Goal: Information Seeking & Learning: Learn about a topic

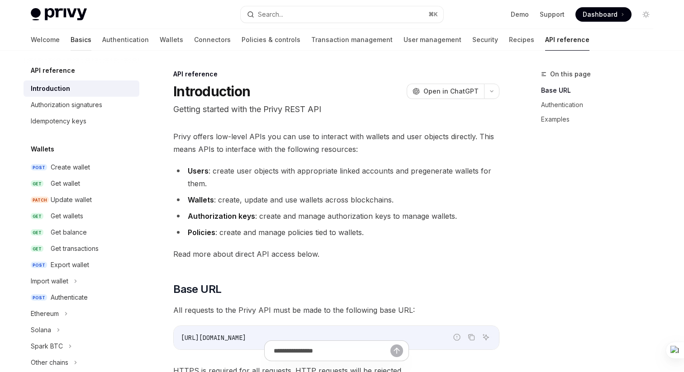
click at [71, 42] on link "Basics" at bounding box center [81, 40] width 21 height 22
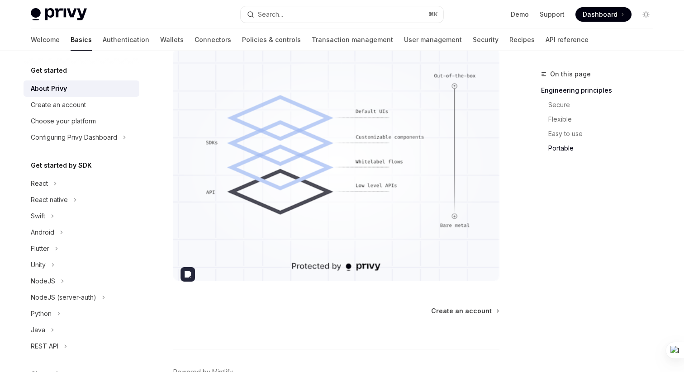
scroll to position [754, 0]
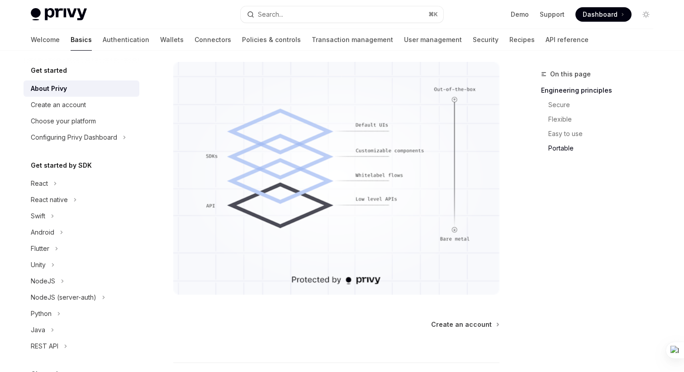
click at [596, 171] on div "On this page Engineering principles Secure Flexible Easy to use Portable" at bounding box center [591, 220] width 137 height 303
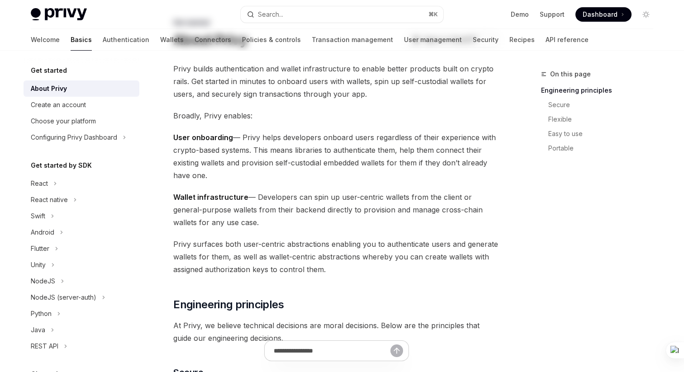
scroll to position [0, 0]
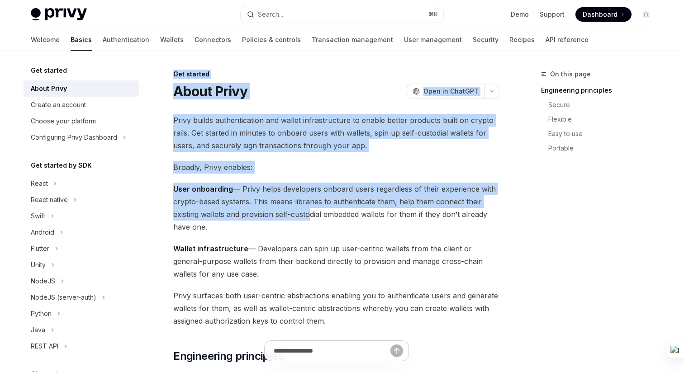
drag, startPoint x: 171, startPoint y: 70, endPoint x: 305, endPoint y: 213, distance: 195.8
click at [493, 91] on icon "button" at bounding box center [491, 92] width 11 height 4
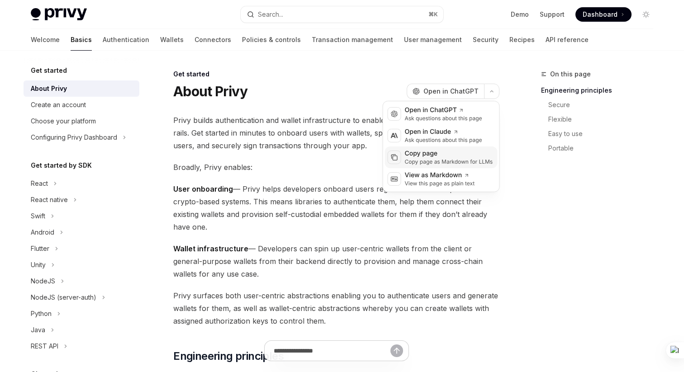
click at [414, 155] on div "Copy page" at bounding box center [449, 153] width 88 height 9
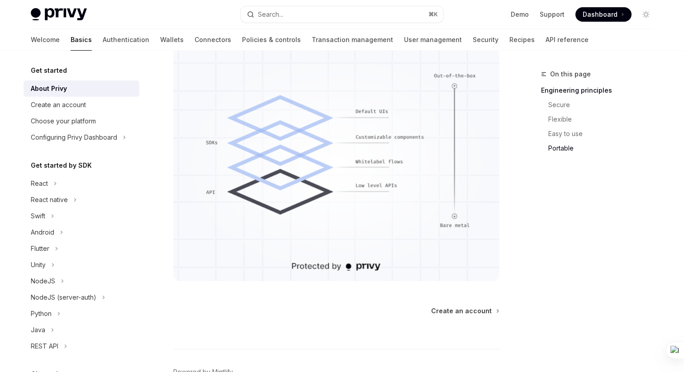
scroll to position [822, 0]
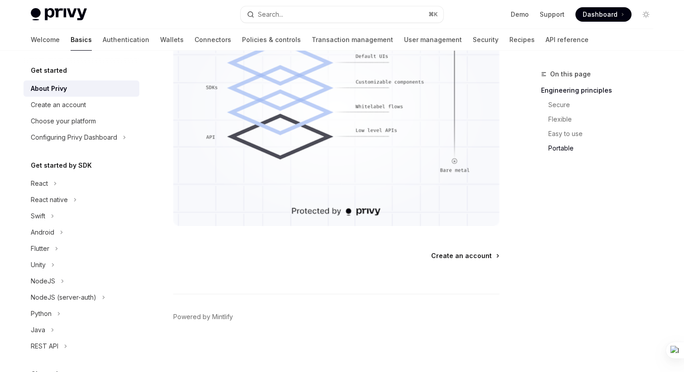
click at [463, 252] on span "Create an account" at bounding box center [461, 255] width 61 height 9
type textarea "*"
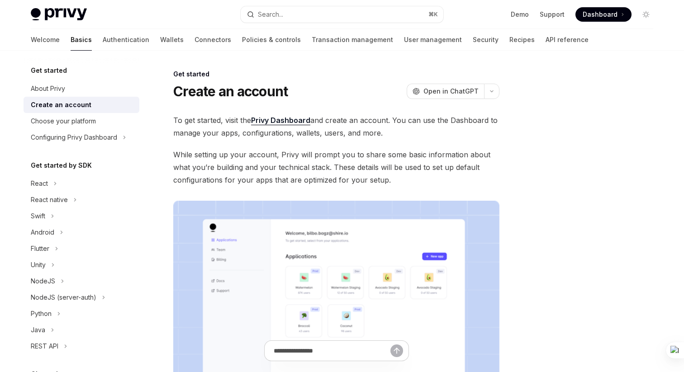
scroll to position [18, 0]
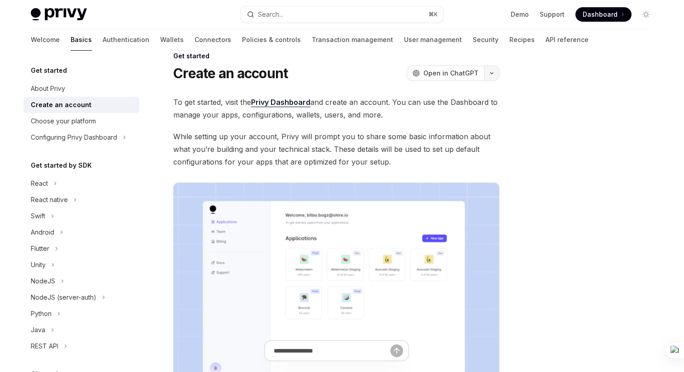
click at [491, 71] on icon "button" at bounding box center [491, 73] width 11 height 4
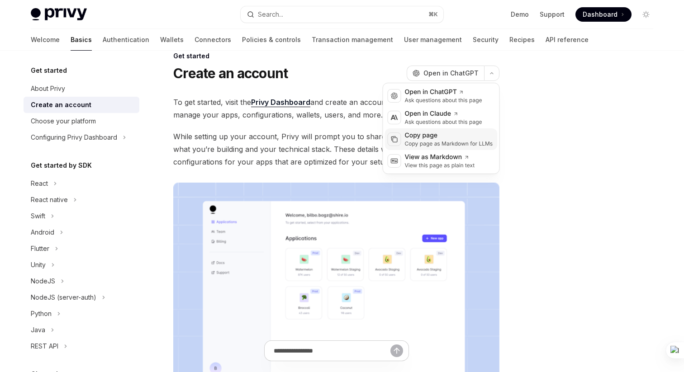
click at [420, 139] on div "Copy page" at bounding box center [449, 135] width 88 height 9
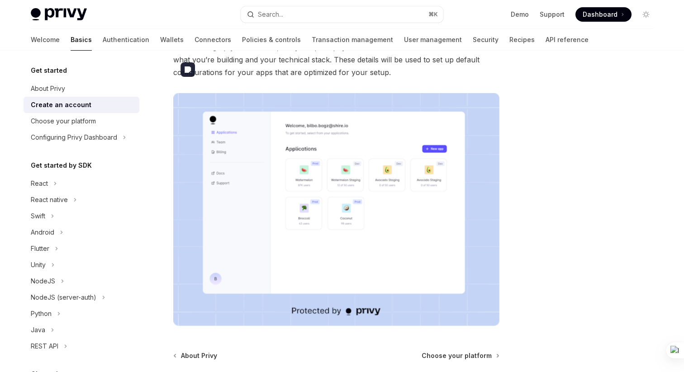
scroll to position [208, 0]
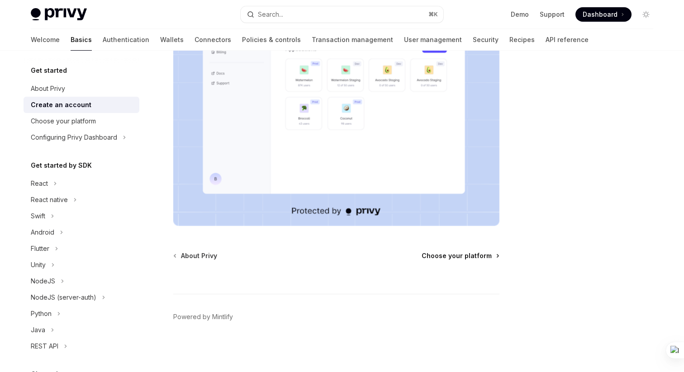
click at [470, 257] on span "Choose your platform" at bounding box center [456, 255] width 70 height 9
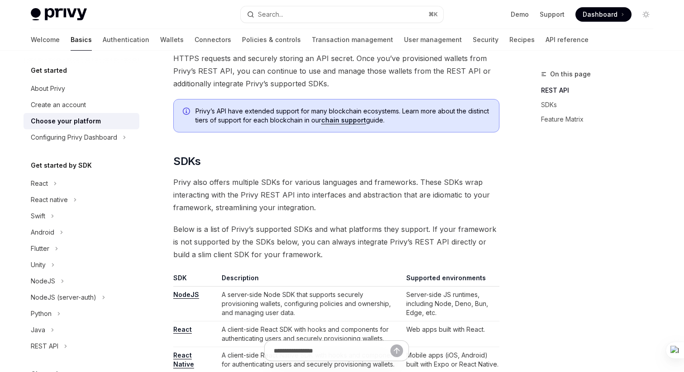
scroll to position [350, 0]
click at [420, 83] on span "You can make requests to [PERSON_NAME]’s API from any environment that supports…" at bounding box center [336, 65] width 326 height 51
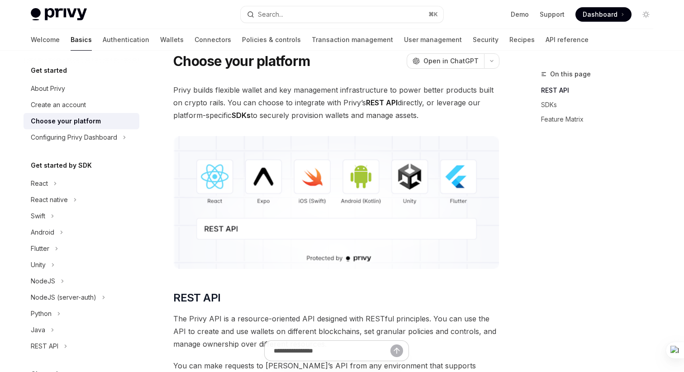
scroll to position [0, 0]
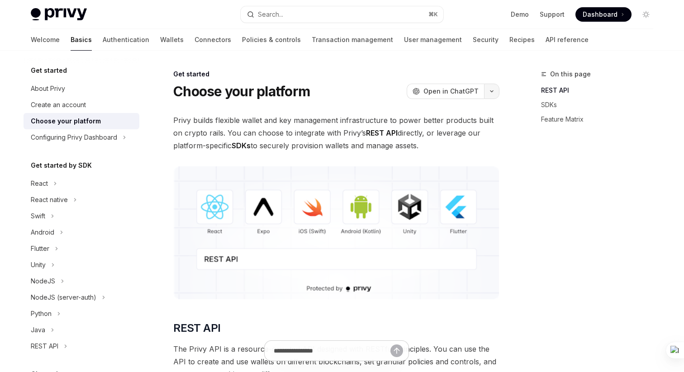
click at [494, 90] on icon "button" at bounding box center [491, 92] width 11 height 4
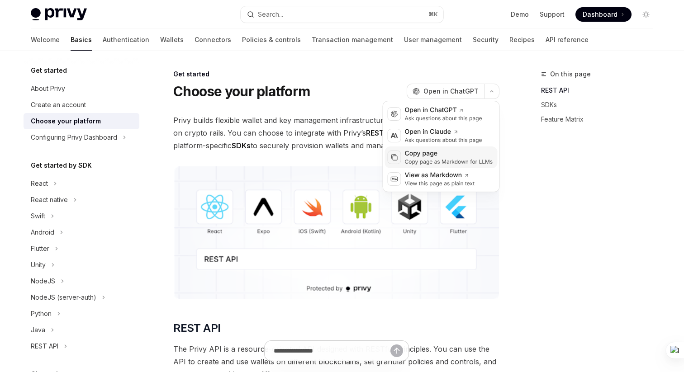
click at [426, 157] on div "Copy page" at bounding box center [449, 153] width 88 height 9
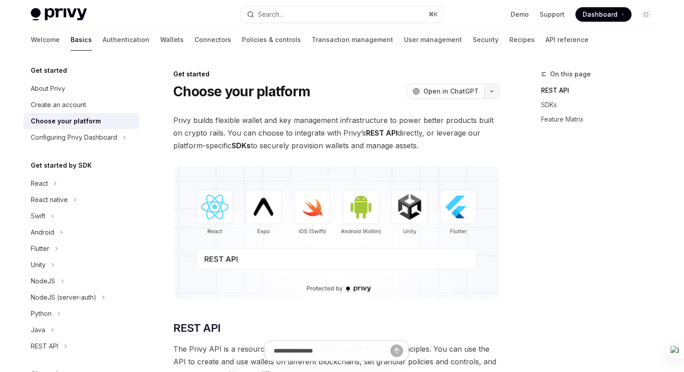
click at [491, 94] on button "button" at bounding box center [491, 91] width 15 height 15
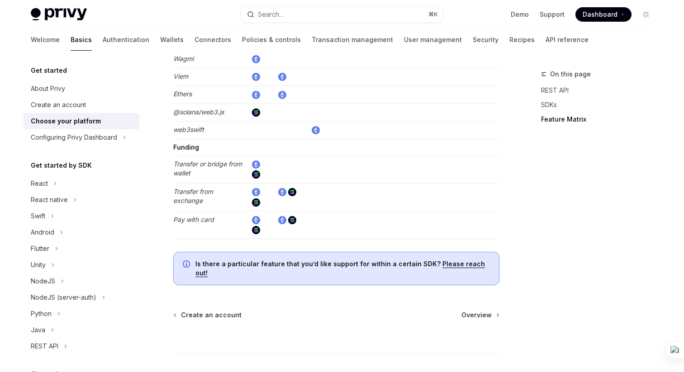
scroll to position [1764, 0]
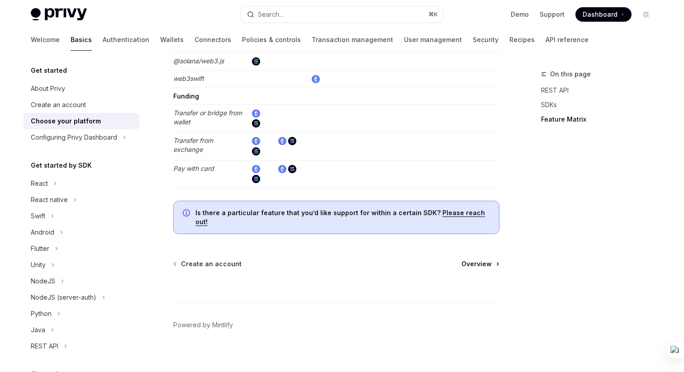
click at [478, 260] on span "Overview" at bounding box center [476, 264] width 30 height 9
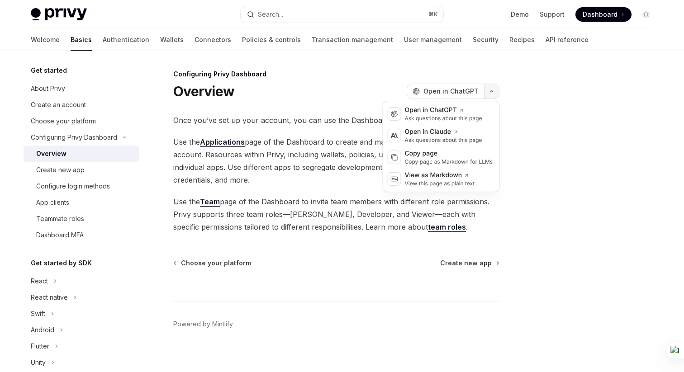
click at [494, 90] on icon "button" at bounding box center [491, 92] width 11 height 4
click at [434, 155] on div "Copy page" at bounding box center [449, 153] width 88 height 9
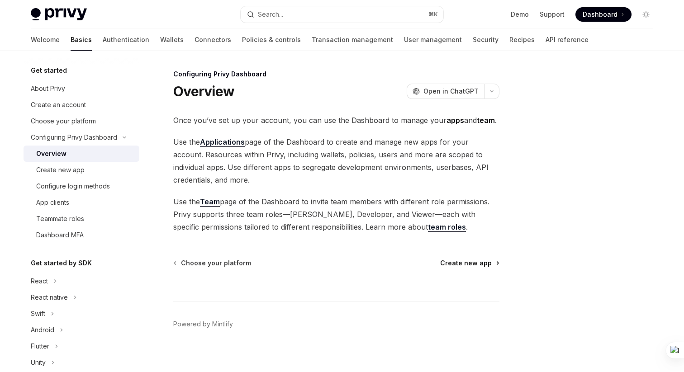
click at [460, 263] on span "Create new app" at bounding box center [466, 263] width 52 height 9
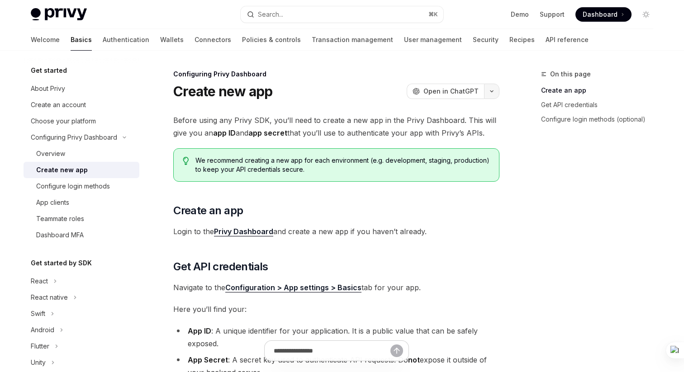
click at [492, 90] on icon "button" at bounding box center [491, 92] width 11 height 4
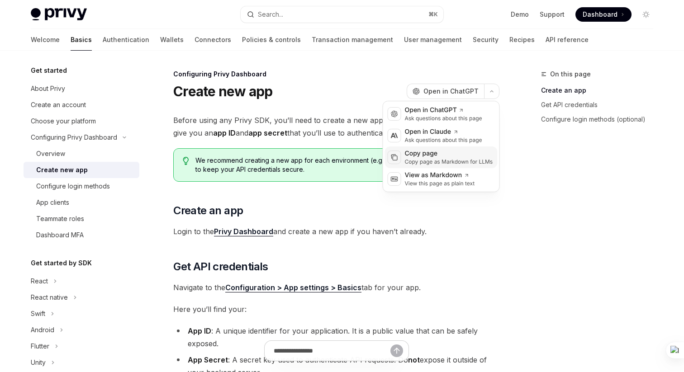
click at [416, 158] on div "Copy page as Markdown for LLMs" at bounding box center [449, 161] width 88 height 7
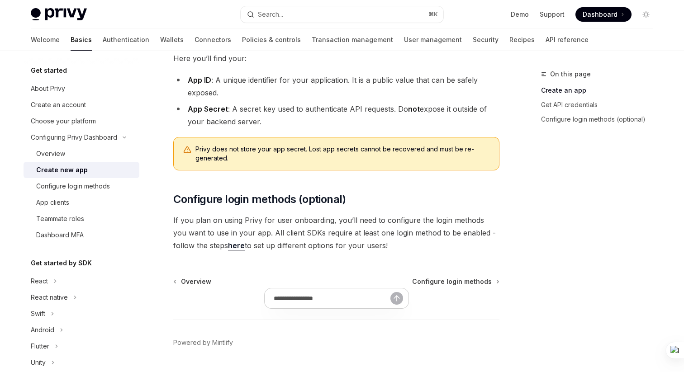
scroll to position [277, 0]
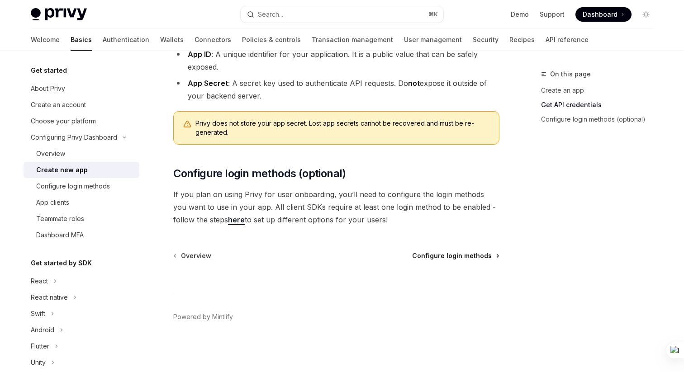
click at [471, 253] on span "Configure login methods" at bounding box center [452, 255] width 80 height 9
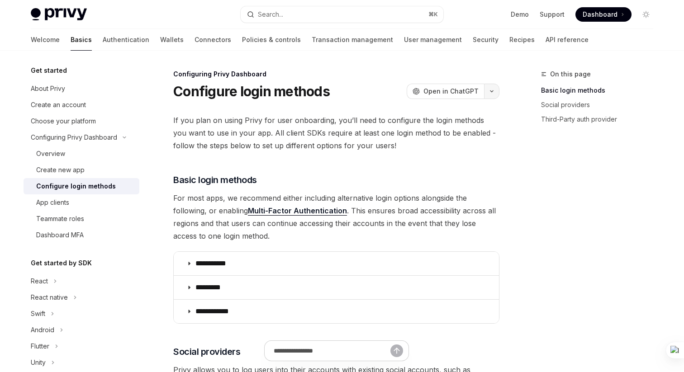
click at [494, 91] on button "button" at bounding box center [491, 91] width 15 height 15
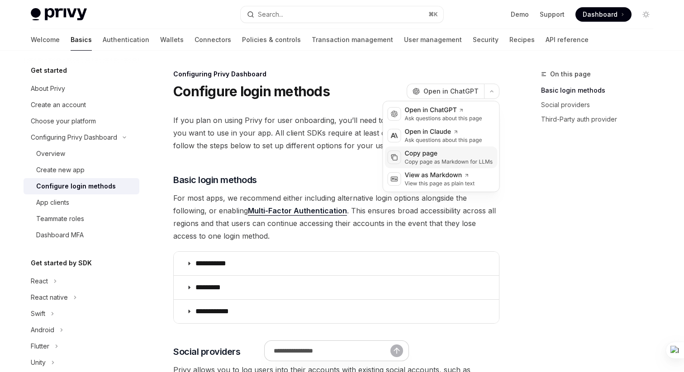
click at [445, 155] on div "Copy page" at bounding box center [449, 153] width 88 height 9
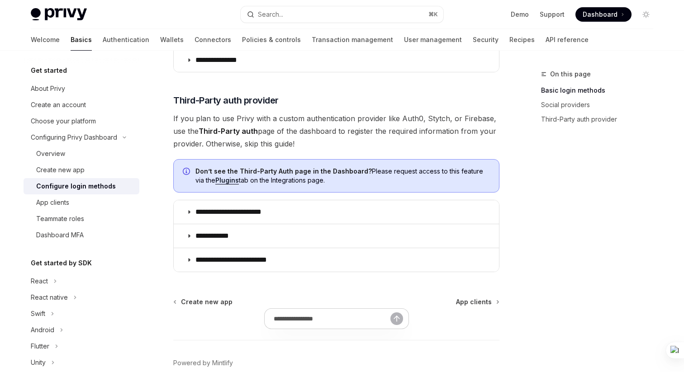
scroll to position [506, 0]
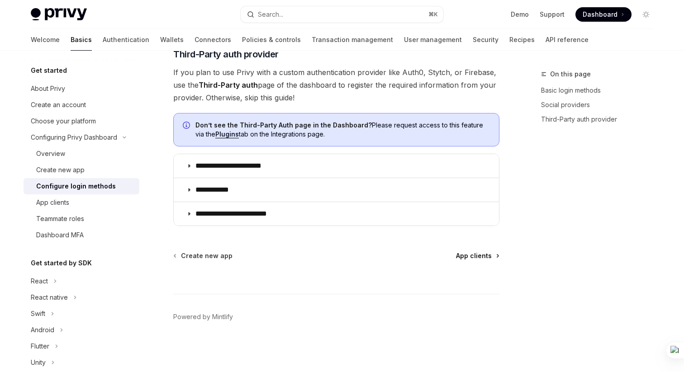
click at [479, 260] on span "App clients" at bounding box center [474, 255] width 36 height 9
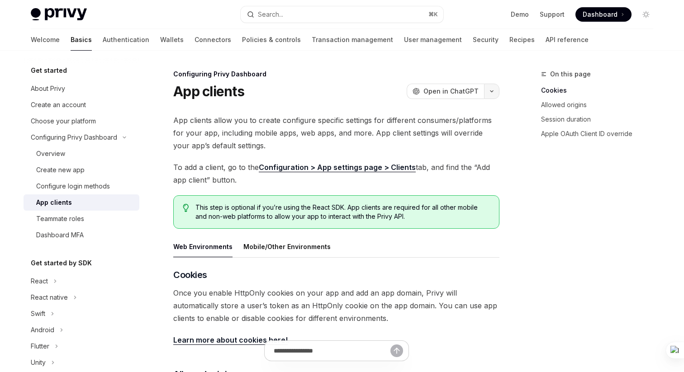
click at [487, 93] on button "button" at bounding box center [491, 91] width 15 height 15
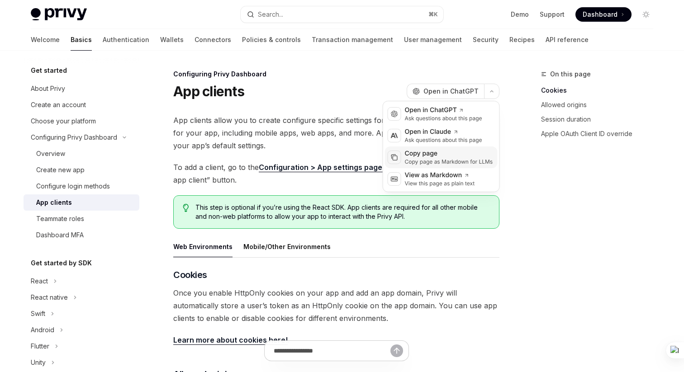
click at [410, 153] on div "Copy page" at bounding box center [449, 153] width 88 height 9
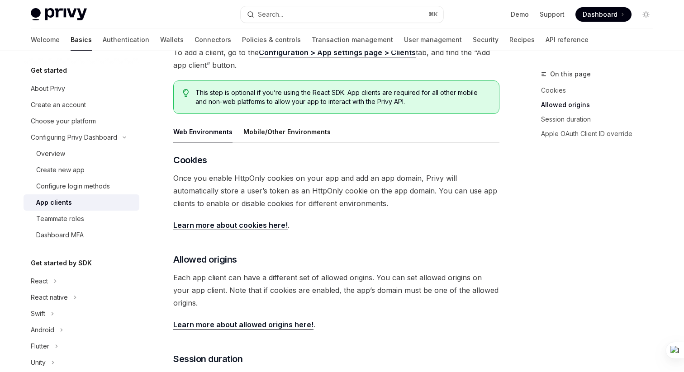
scroll to position [375, 0]
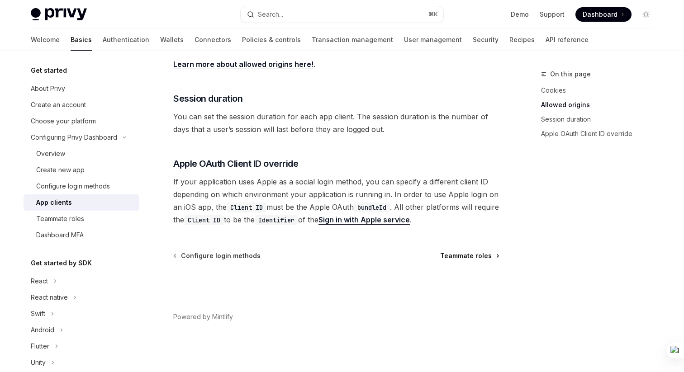
click at [483, 254] on span "Teammate roles" at bounding box center [466, 255] width 52 height 9
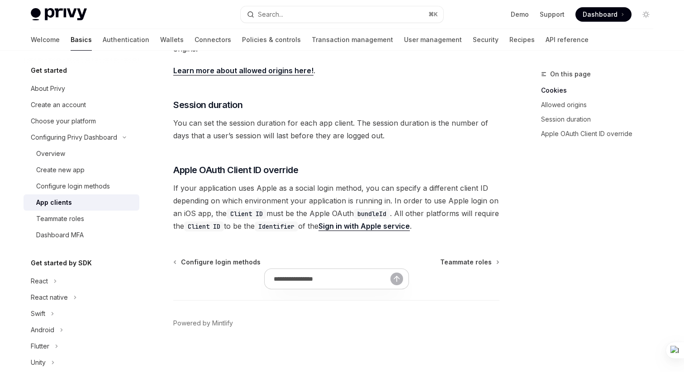
scroll to position [375, 0]
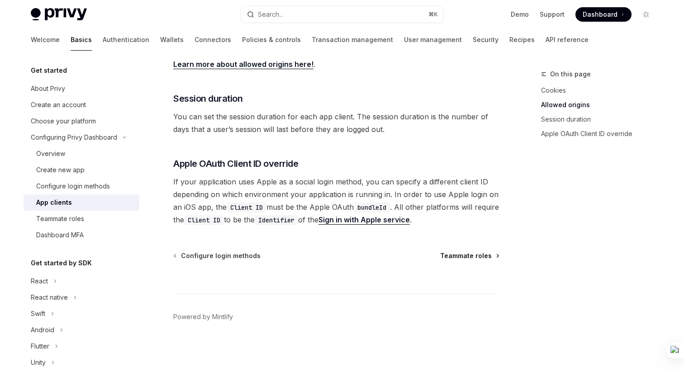
click at [482, 255] on span "Teammate roles" at bounding box center [466, 255] width 52 height 9
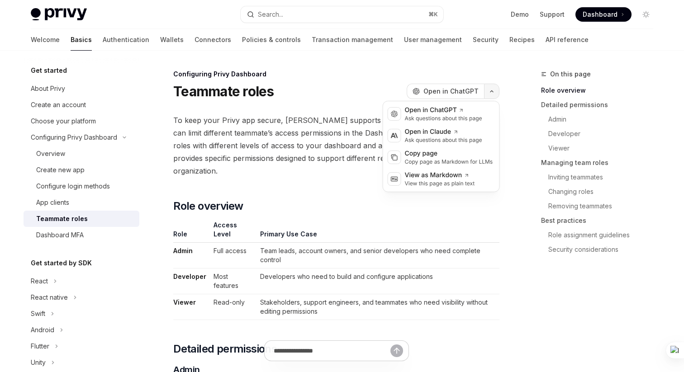
click at [496, 90] on icon "button" at bounding box center [491, 92] width 11 height 4
click at [445, 155] on div "Copy page" at bounding box center [449, 153] width 88 height 9
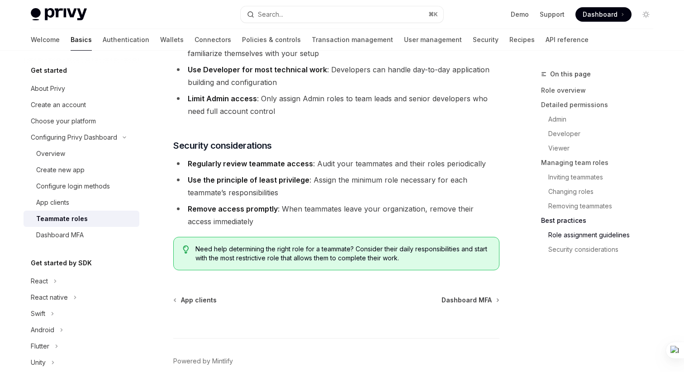
scroll to position [1633, 0]
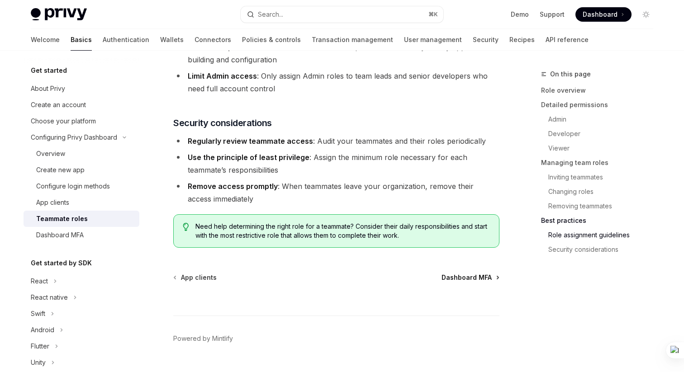
click at [481, 273] on span "Dashboard MFA" at bounding box center [466, 277] width 50 height 9
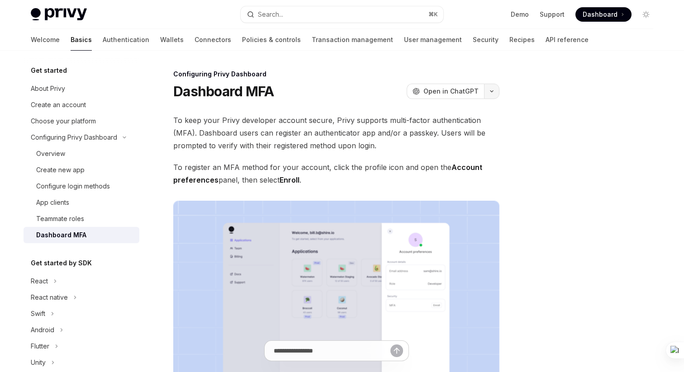
click at [492, 90] on icon "button" at bounding box center [491, 92] width 11 height 4
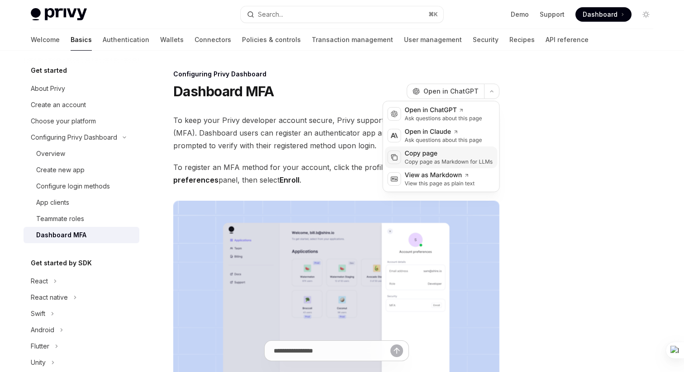
click at [440, 156] on div "Copy page" at bounding box center [449, 153] width 88 height 9
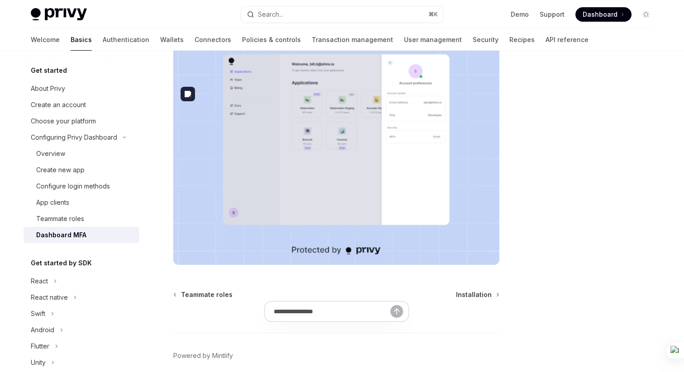
scroll to position [208, 0]
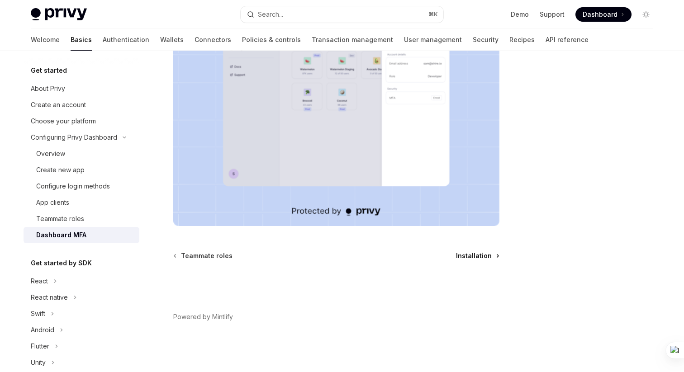
click at [476, 254] on span "Installation" at bounding box center [474, 255] width 36 height 9
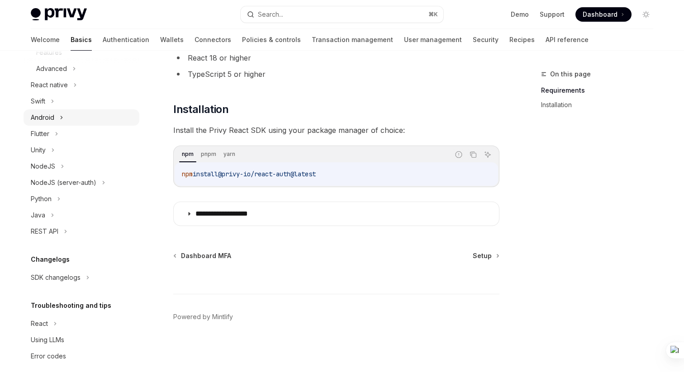
scroll to position [304, 0]
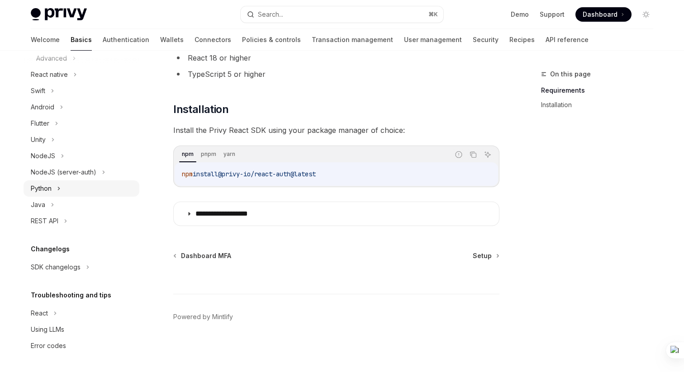
click at [64, 192] on div "Python" at bounding box center [82, 188] width 116 height 16
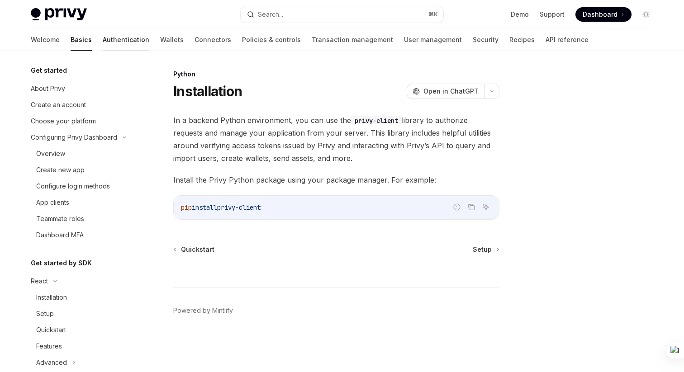
click at [103, 43] on link "Authentication" at bounding box center [126, 40] width 47 height 22
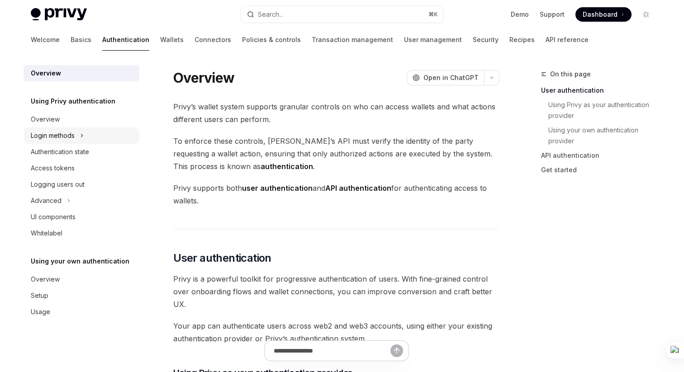
click at [81, 132] on icon at bounding box center [82, 135] width 4 height 11
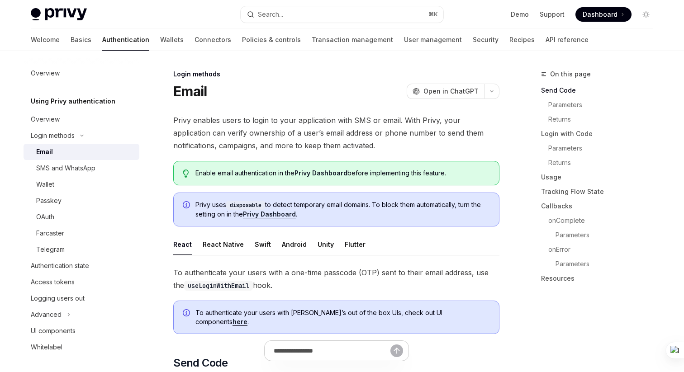
click at [75, 97] on h5 "Using Privy authentication" at bounding box center [73, 101] width 85 height 11
click at [66, 74] on div "Overview" at bounding box center [82, 73] width 103 height 11
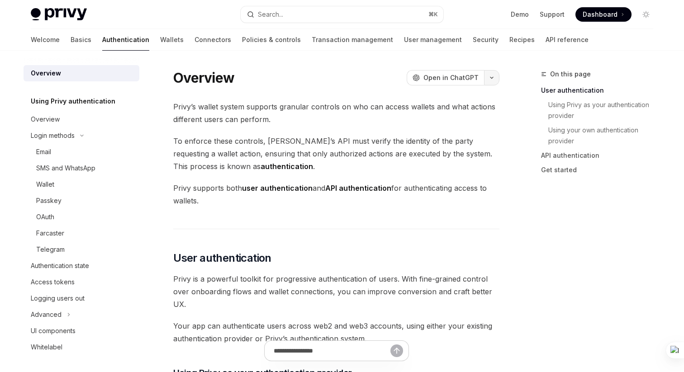
click at [493, 78] on icon "button" at bounding box center [491, 78] width 11 height 4
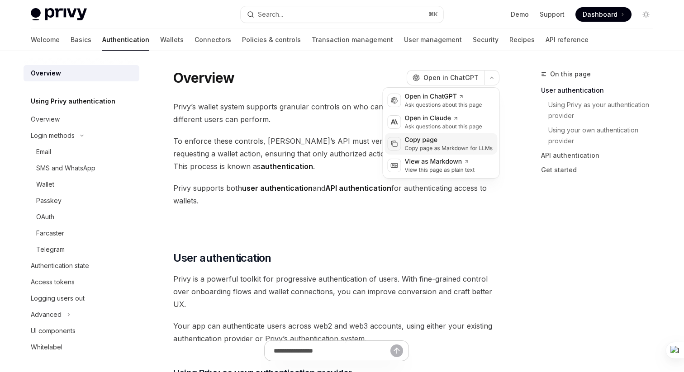
click at [433, 143] on div "Copy page" at bounding box center [449, 140] width 88 height 9
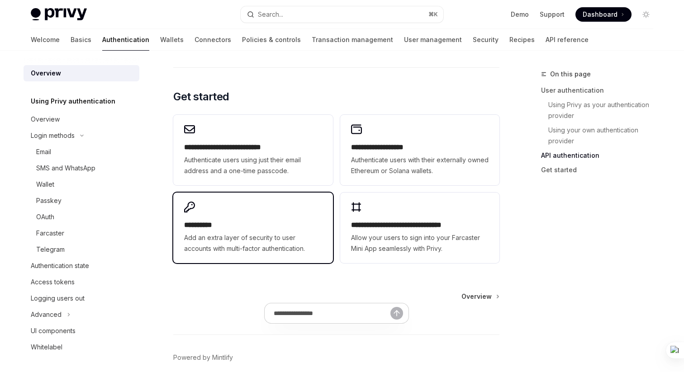
scroll to position [775, 0]
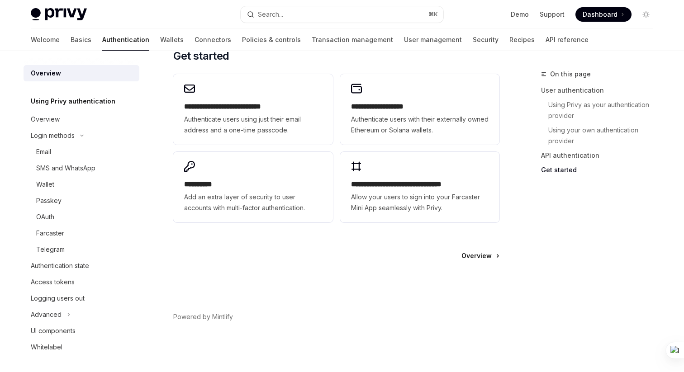
click at [479, 256] on span "Overview" at bounding box center [476, 255] width 30 height 9
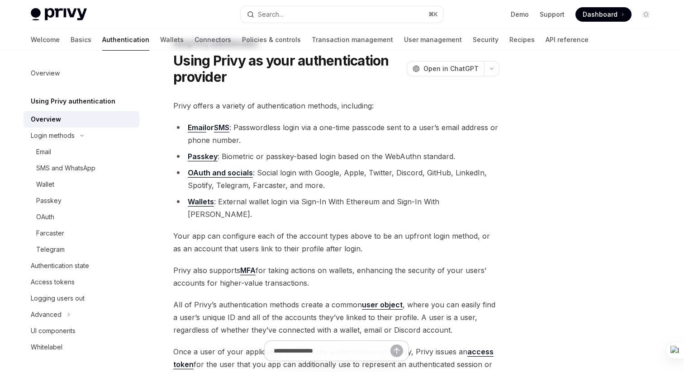
scroll to position [33, 0]
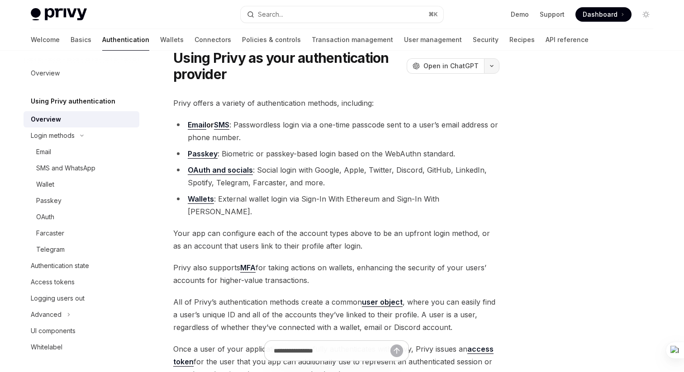
click at [494, 62] on button "button" at bounding box center [491, 65] width 15 height 15
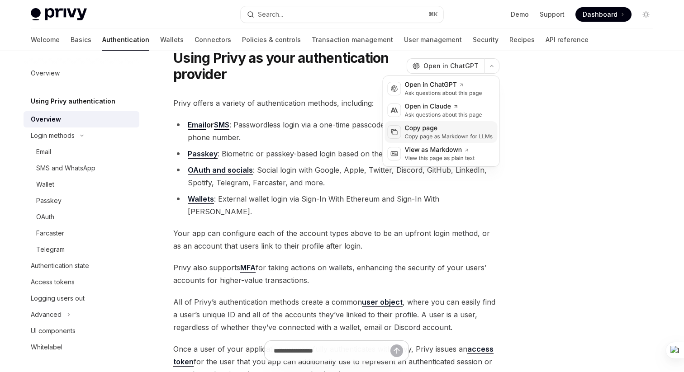
click at [434, 134] on div "Copy page as Markdown for LLMs" at bounding box center [449, 136] width 88 height 7
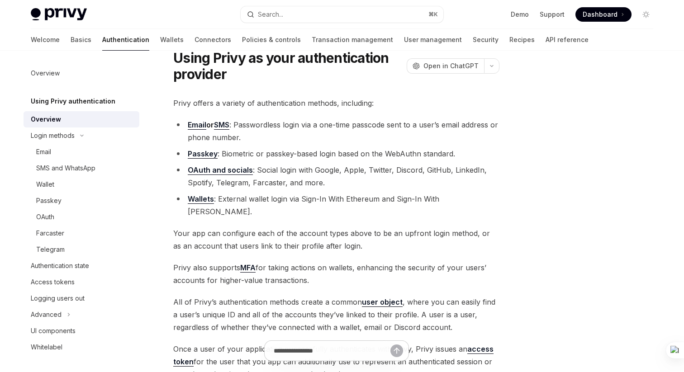
scroll to position [175, 0]
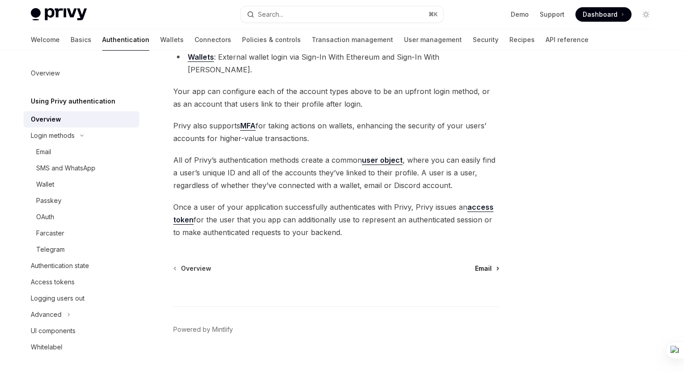
click at [488, 264] on span "Email" at bounding box center [483, 268] width 17 height 9
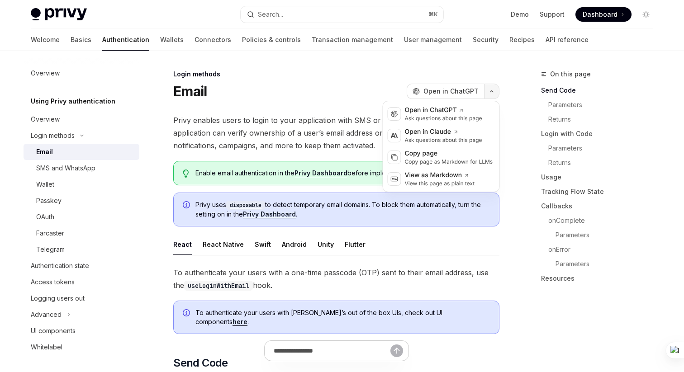
click at [490, 91] on icon "button" at bounding box center [491, 92] width 11 height 4
click at [423, 156] on div "Copy page" at bounding box center [449, 153] width 88 height 9
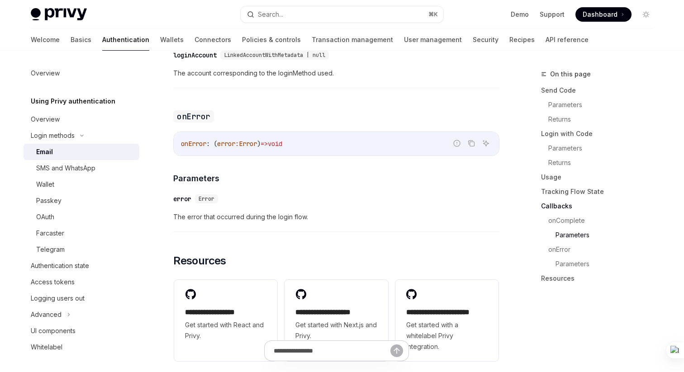
scroll to position [1894, 0]
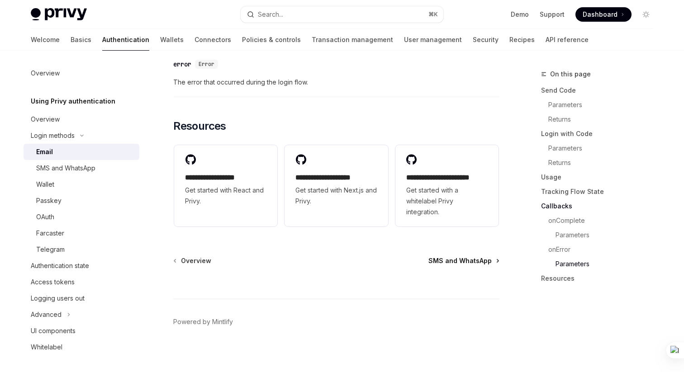
click at [473, 258] on span "SMS and WhatsApp" at bounding box center [459, 260] width 63 height 9
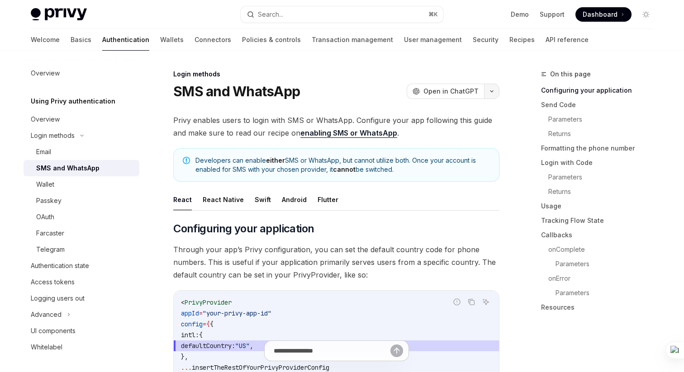
click at [491, 90] on icon "button" at bounding box center [491, 92] width 11 height 4
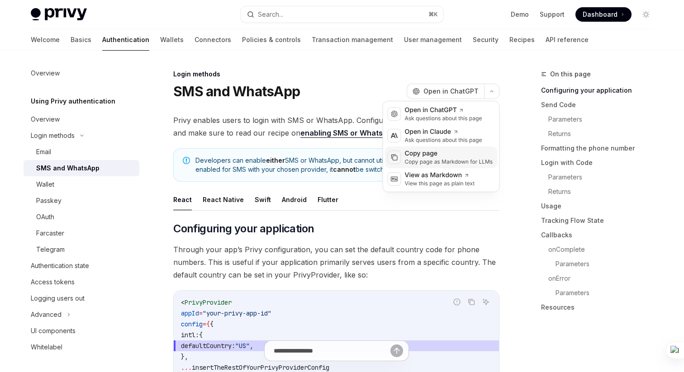
click at [416, 154] on div "Copy page" at bounding box center [449, 153] width 88 height 9
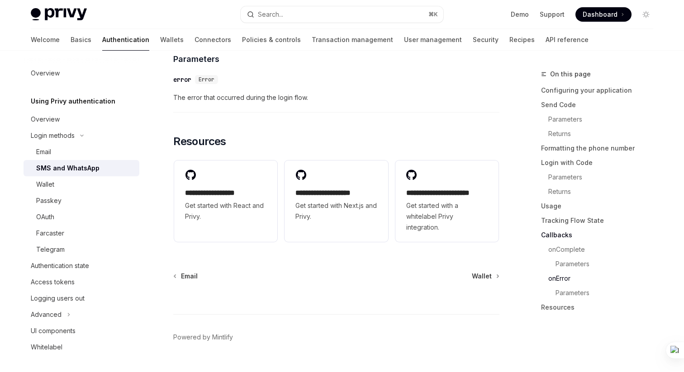
scroll to position [2297, 0]
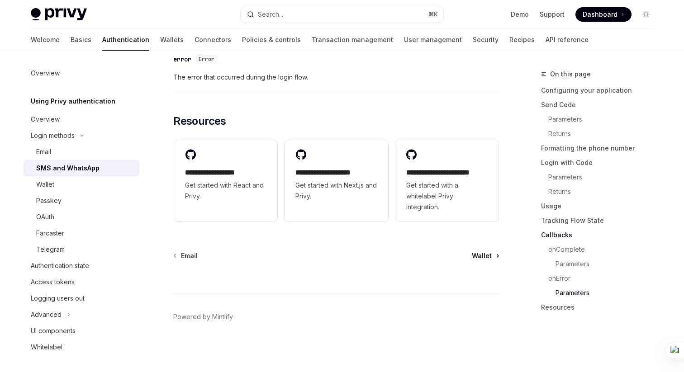
click at [486, 255] on span "Wallet" at bounding box center [482, 255] width 20 height 9
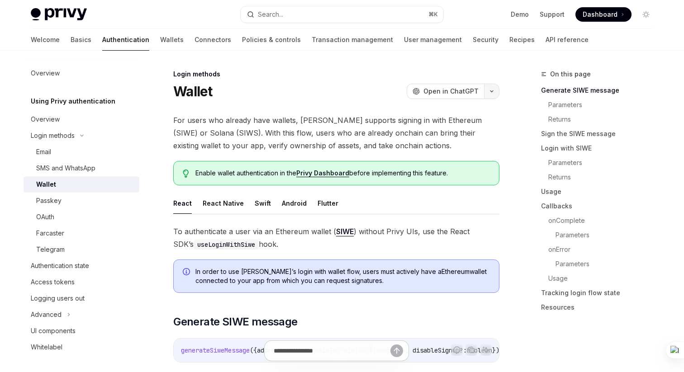
click at [494, 89] on button "button" at bounding box center [491, 91] width 15 height 15
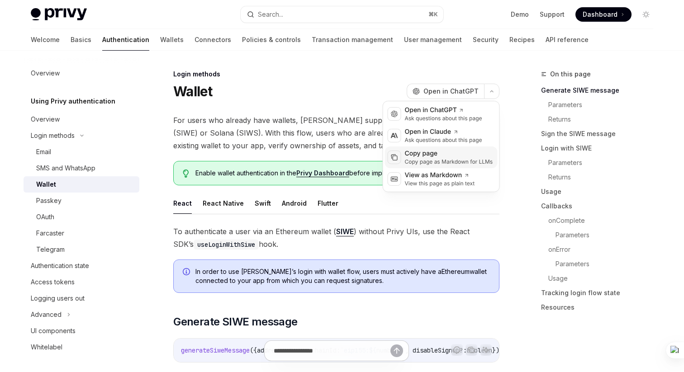
click at [413, 155] on div "Copy page" at bounding box center [449, 153] width 88 height 9
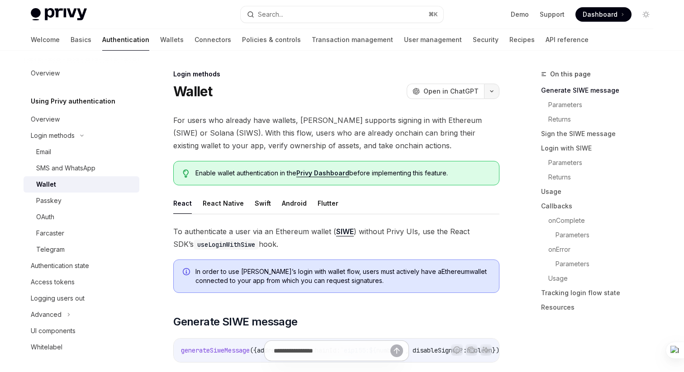
click at [490, 90] on icon "button" at bounding box center [491, 92] width 11 height 4
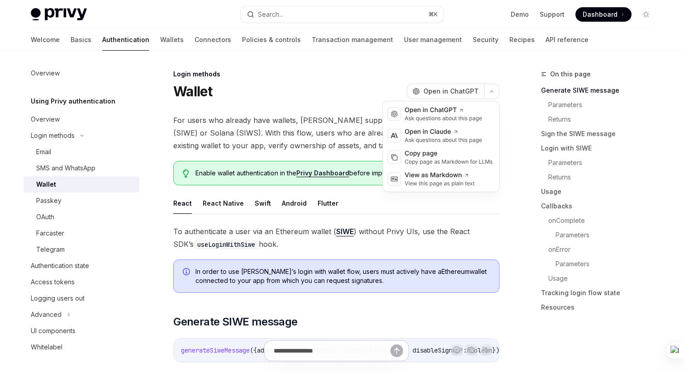
click at [342, 82] on div "Login methods Wallet OpenAI Open in ChatGPT" at bounding box center [336, 85] width 326 height 30
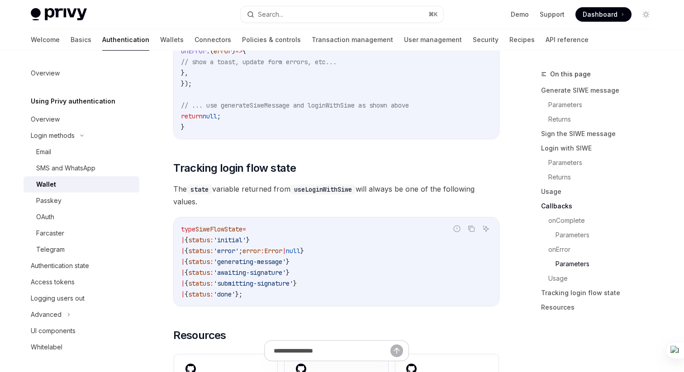
scroll to position [2385, 0]
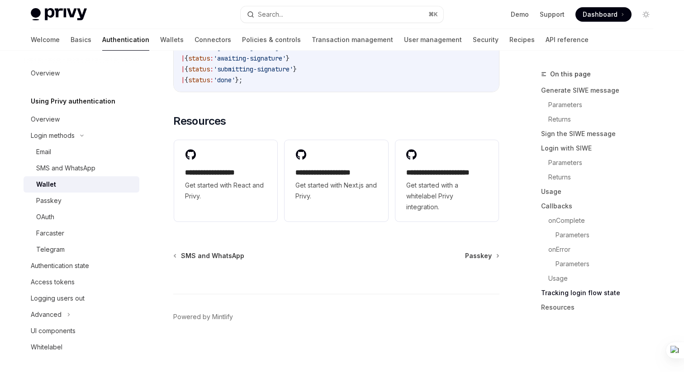
click at [477, 261] on div at bounding box center [336, 276] width 326 height 33
click at [477, 256] on span "Passkey" at bounding box center [478, 255] width 27 height 9
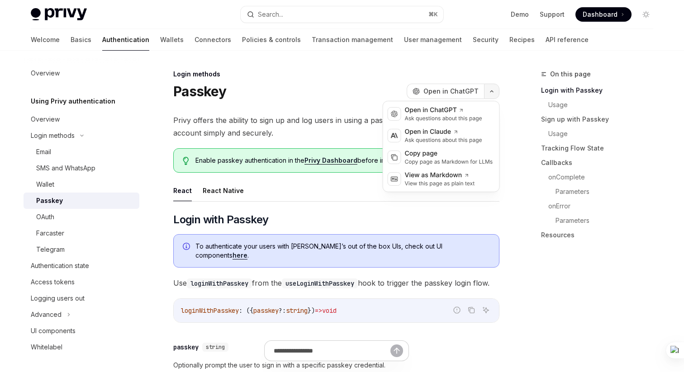
click at [491, 90] on icon "button" at bounding box center [491, 92] width 11 height 4
click at [414, 150] on div "Copy page" at bounding box center [449, 153] width 88 height 9
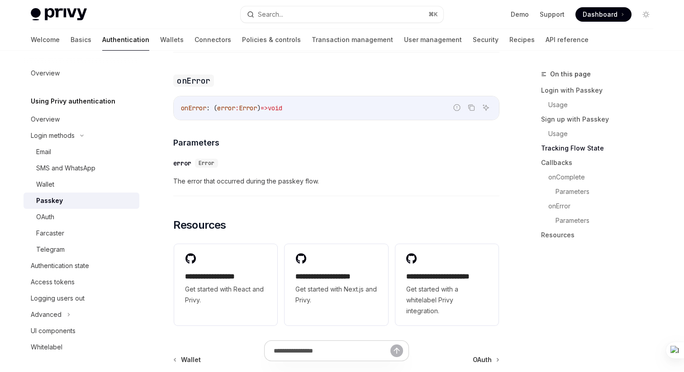
scroll to position [1607, 0]
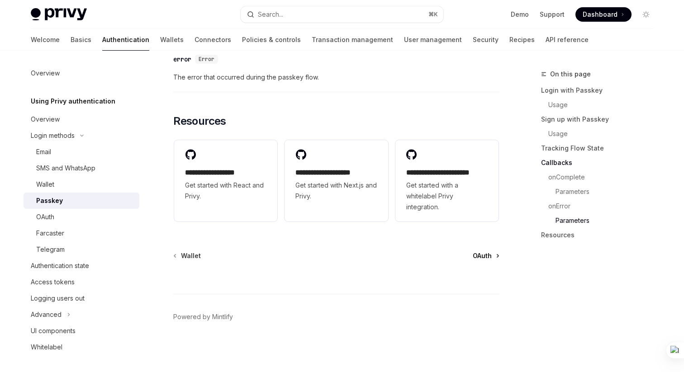
click at [486, 259] on span "OAuth" at bounding box center [481, 255] width 19 height 9
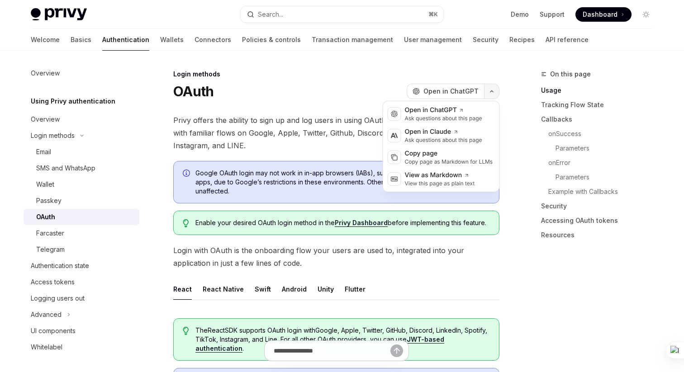
click at [493, 88] on button "button" at bounding box center [491, 91] width 15 height 15
click at [420, 159] on div "Copy page as Markdown for LLMs" at bounding box center [449, 161] width 88 height 7
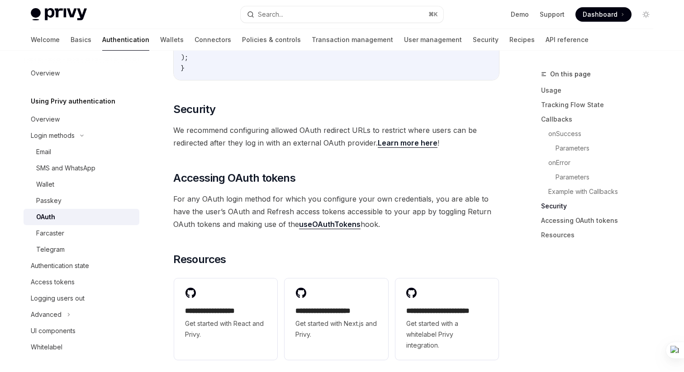
scroll to position [2028, 0]
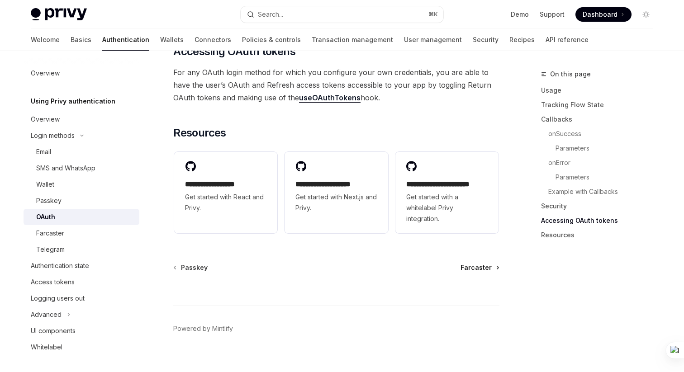
click at [475, 263] on span "Farcaster" at bounding box center [475, 267] width 31 height 9
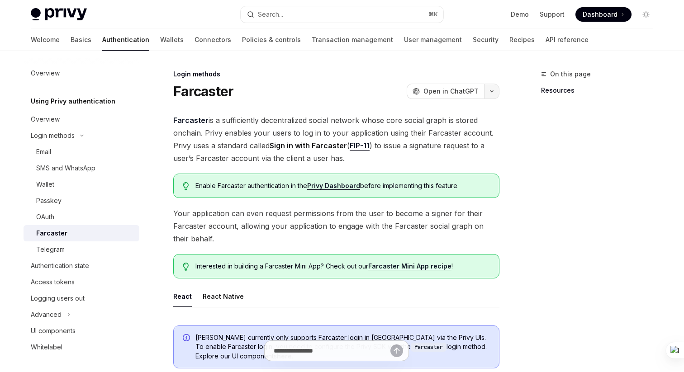
click at [494, 90] on icon "button" at bounding box center [491, 92] width 11 height 4
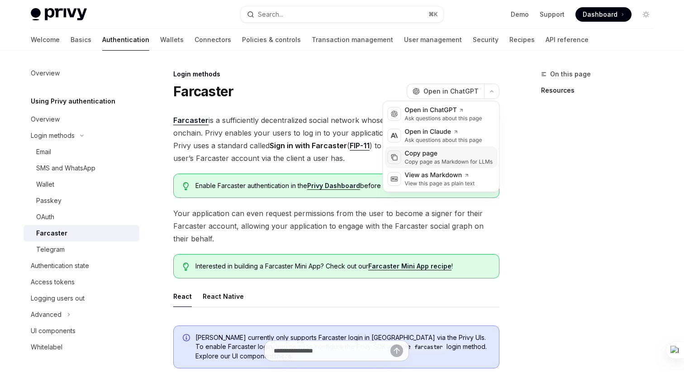
click at [419, 159] on div "Copy page as Markdown for LLMs" at bounding box center [449, 161] width 88 height 7
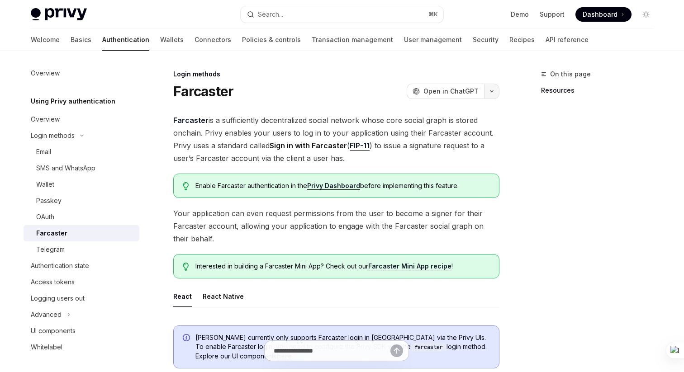
click at [487, 90] on icon "button" at bounding box center [491, 92] width 11 height 4
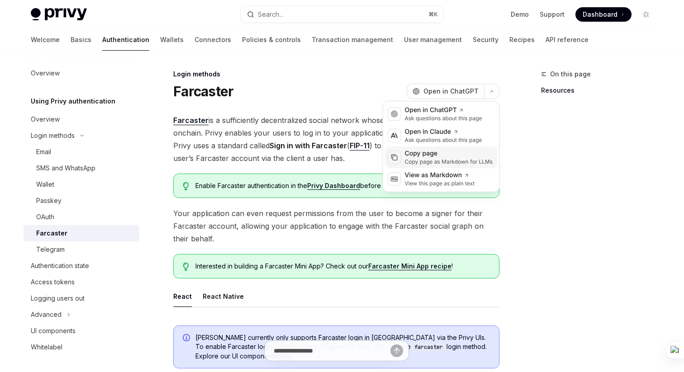
click at [426, 155] on div "Copy page" at bounding box center [449, 153] width 88 height 9
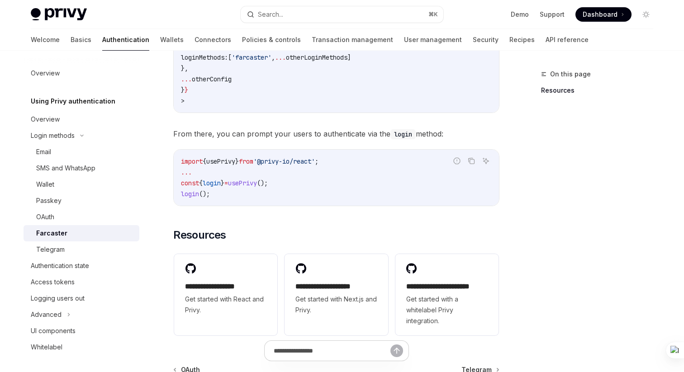
scroll to position [500, 0]
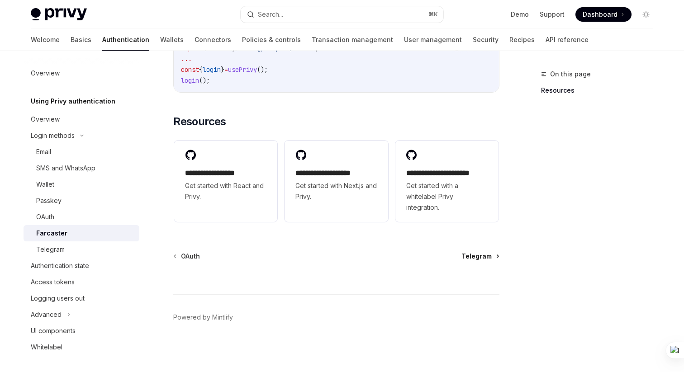
click at [473, 256] on span "Telegram" at bounding box center [476, 256] width 30 height 9
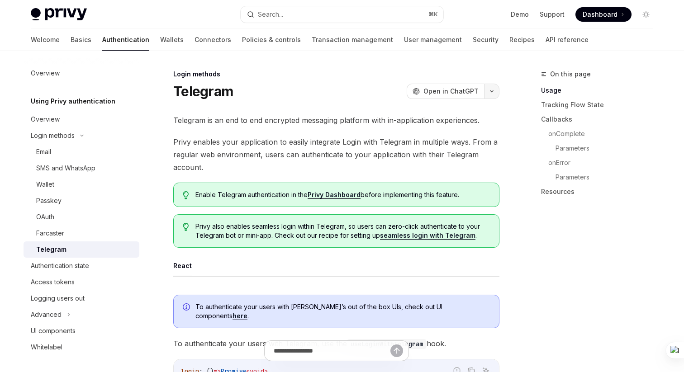
click at [490, 90] on icon "button" at bounding box center [491, 92] width 11 height 4
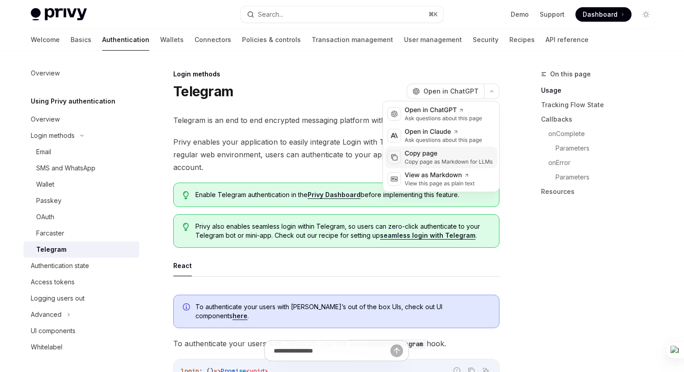
click at [417, 154] on div "Copy page" at bounding box center [449, 153] width 88 height 9
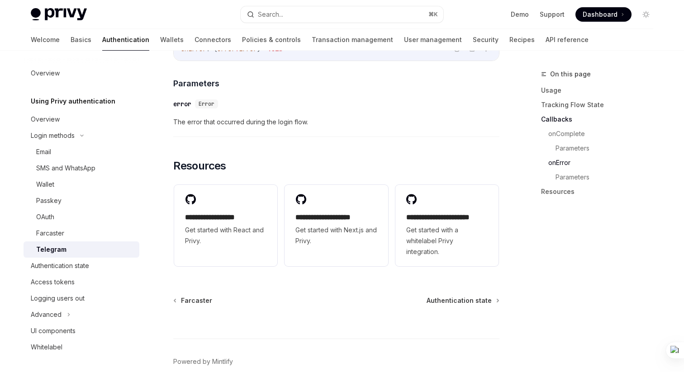
scroll to position [1440, 0]
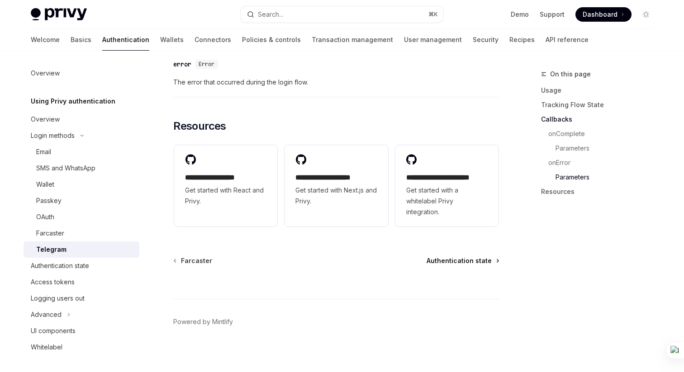
click at [459, 256] on span "Authentication state" at bounding box center [458, 260] width 65 height 9
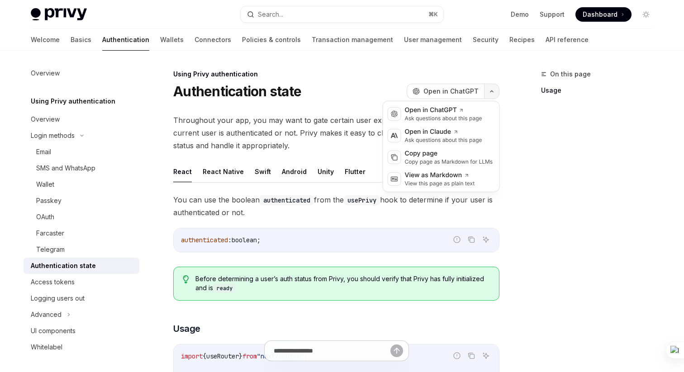
click at [497, 92] on button "button" at bounding box center [491, 91] width 15 height 15
click at [419, 157] on div "Copy page" at bounding box center [449, 153] width 88 height 9
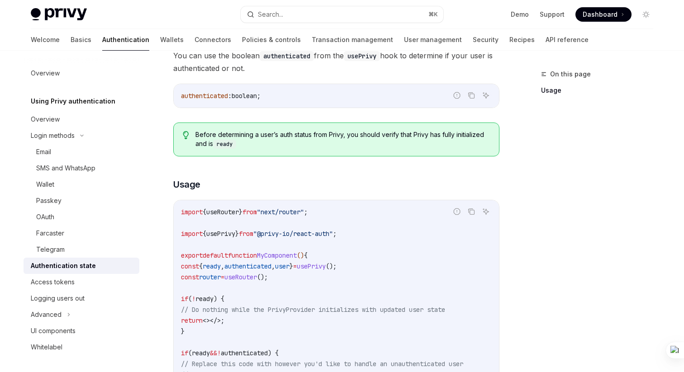
scroll to position [410, 0]
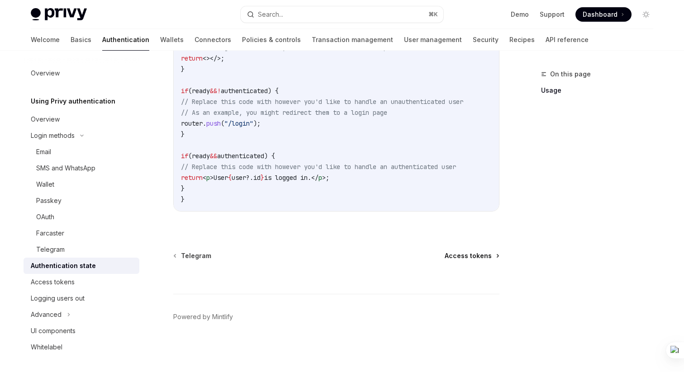
click at [464, 255] on span "Access tokens" at bounding box center [467, 255] width 47 height 9
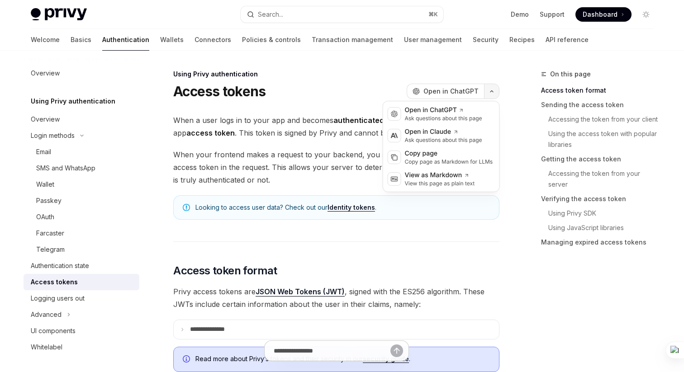
click at [494, 88] on button "button" at bounding box center [491, 91] width 15 height 15
click at [430, 157] on div "Copy page" at bounding box center [449, 153] width 88 height 9
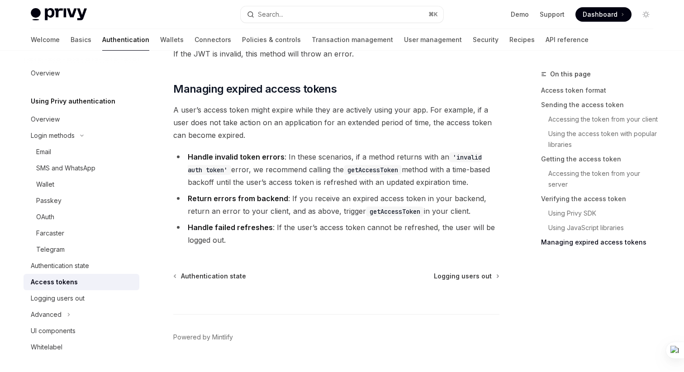
scroll to position [2490, 0]
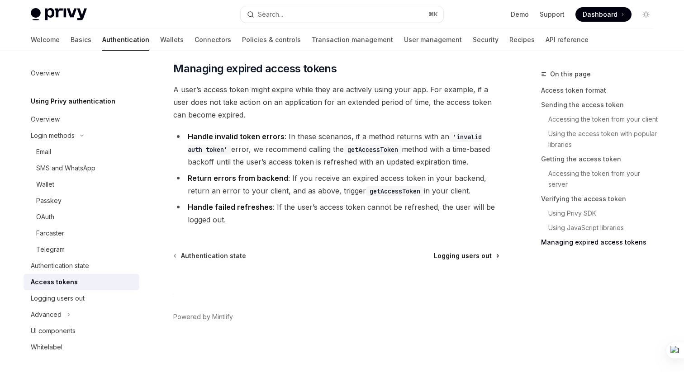
click at [481, 255] on span "Logging users out" at bounding box center [463, 255] width 58 height 9
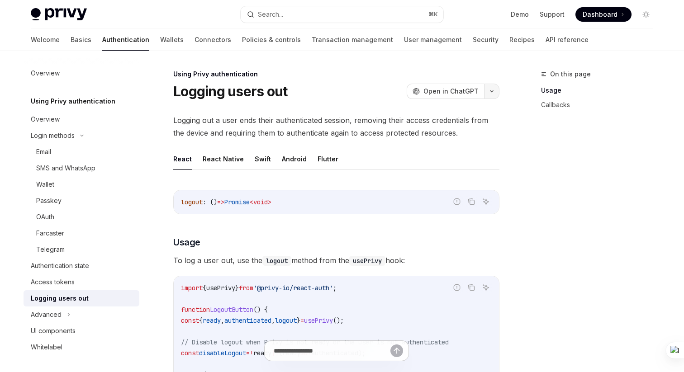
click at [495, 91] on icon "button" at bounding box center [491, 92] width 11 height 4
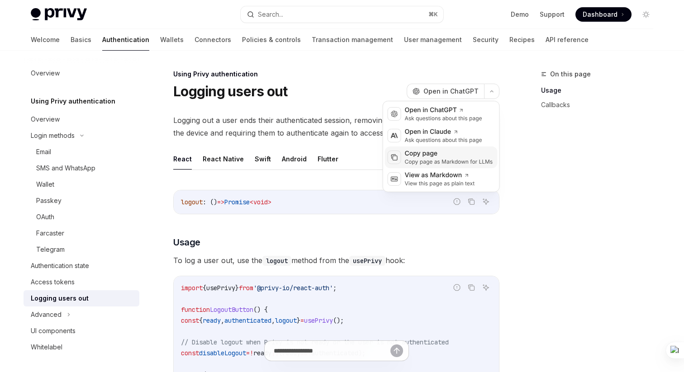
click at [437, 155] on div "Copy page" at bounding box center [449, 153] width 88 height 9
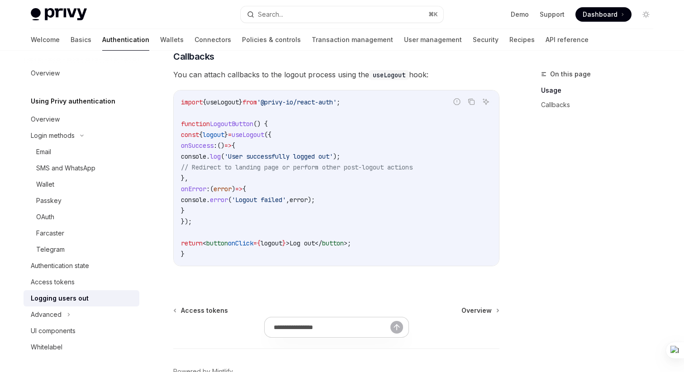
scroll to position [468, 0]
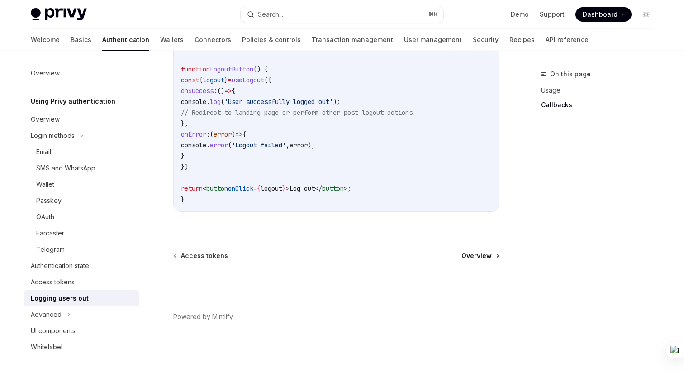
click at [470, 254] on span "Overview" at bounding box center [476, 255] width 30 height 9
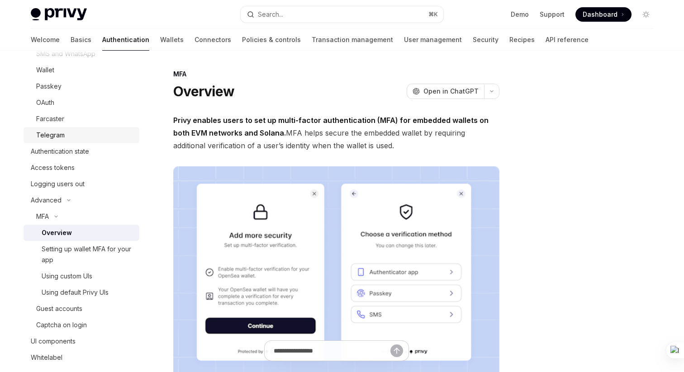
scroll to position [205, 0]
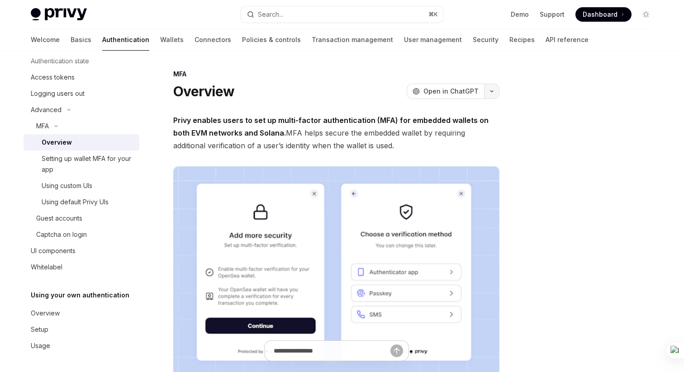
click at [491, 89] on button "button" at bounding box center [491, 91] width 15 height 15
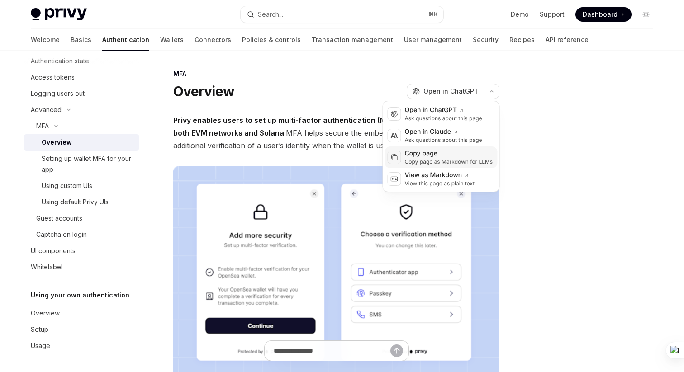
click at [439, 153] on div "Copy page" at bounding box center [449, 153] width 88 height 9
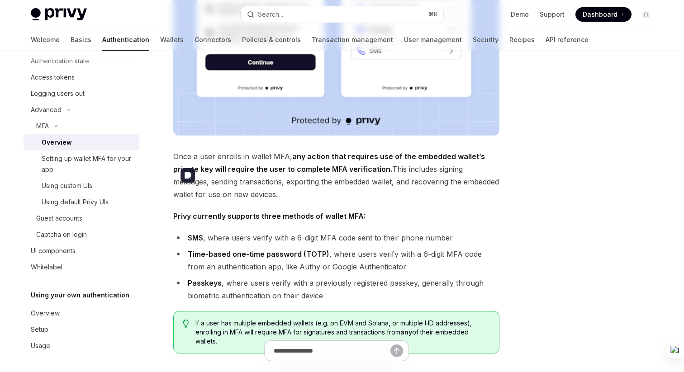
scroll to position [391, 0]
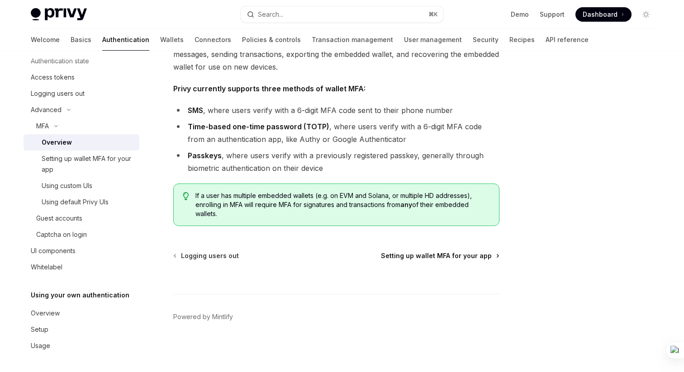
click at [442, 255] on span "Setting up wallet MFA for your app" at bounding box center [436, 255] width 111 height 9
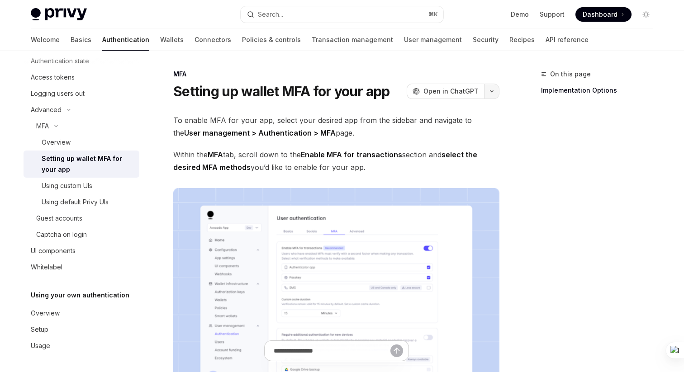
click at [490, 89] on button "button" at bounding box center [491, 91] width 15 height 15
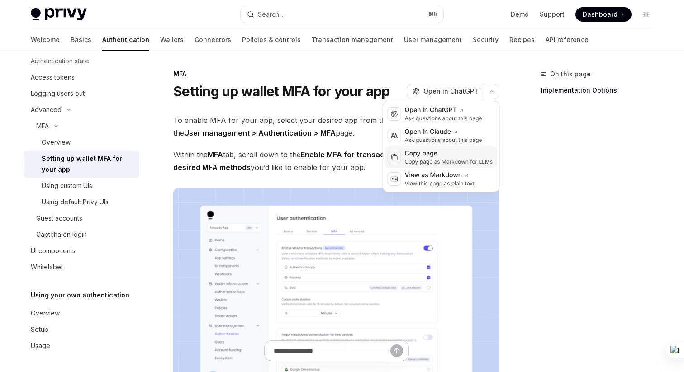
click at [413, 153] on div "Copy page" at bounding box center [449, 153] width 88 height 9
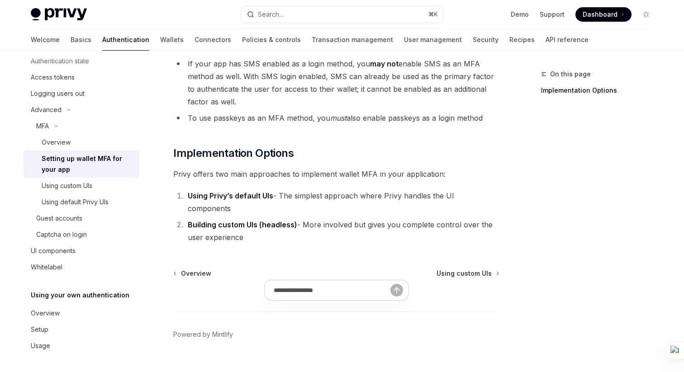
scroll to position [439, 0]
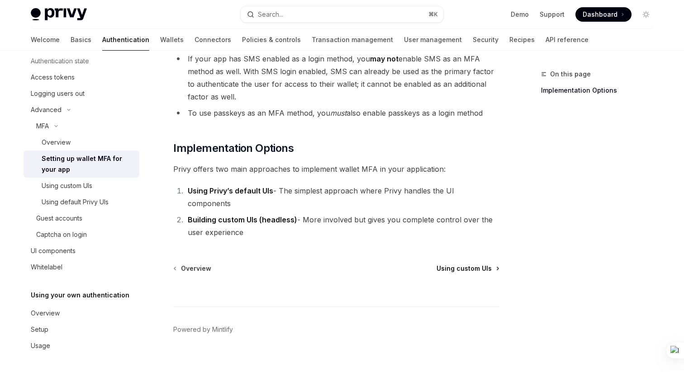
click at [469, 264] on span "Using custom UIs" at bounding box center [463, 268] width 55 height 9
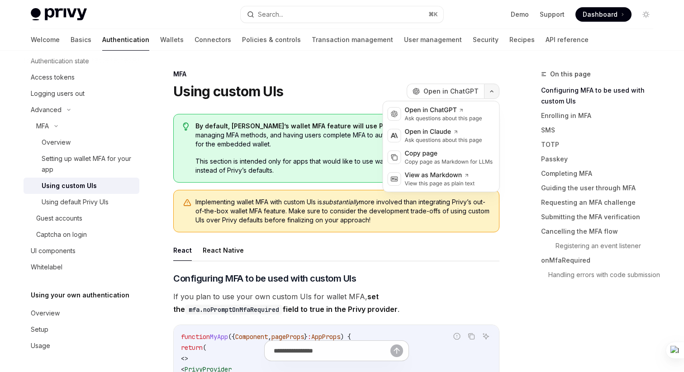
click at [491, 91] on icon "button" at bounding box center [491, 91] width 3 height 1
click at [431, 160] on div "Copy page as Markdown for LLMs" at bounding box center [449, 161] width 88 height 7
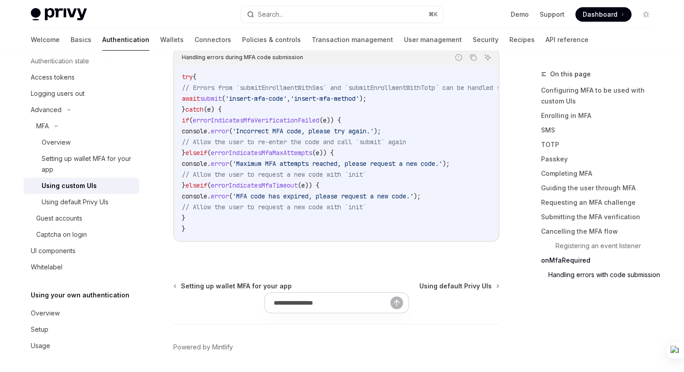
scroll to position [4002, 0]
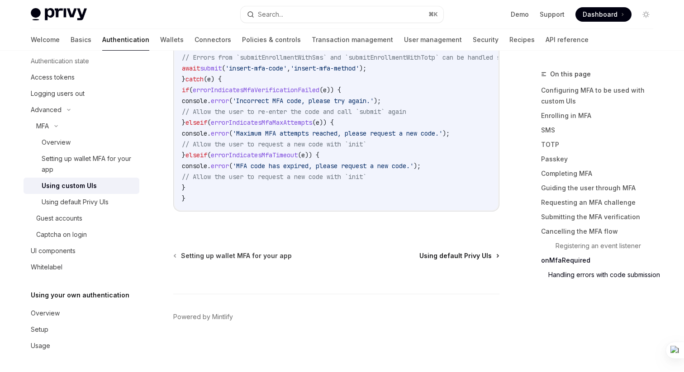
click at [444, 254] on span "Using default Privy UIs" at bounding box center [455, 255] width 72 height 9
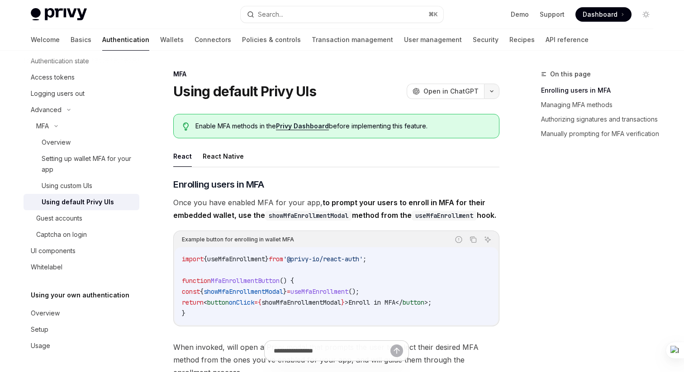
click at [493, 87] on button "button" at bounding box center [491, 91] width 15 height 15
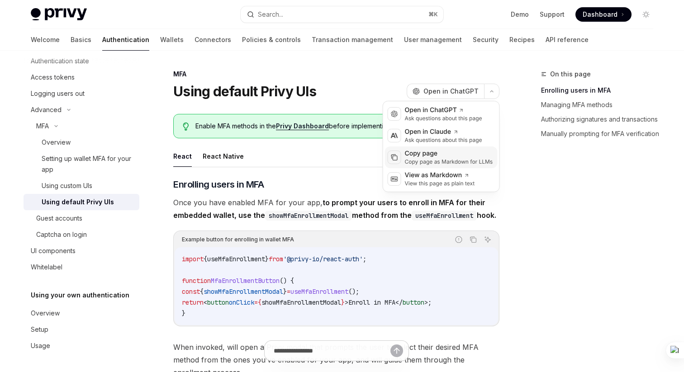
click at [438, 161] on div "Copy page as Markdown for LLMs" at bounding box center [449, 161] width 88 height 7
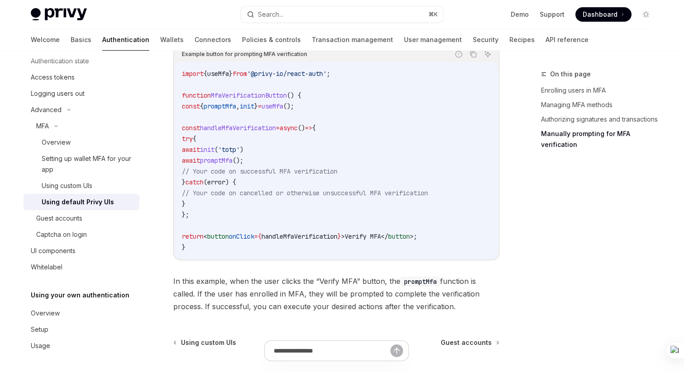
scroll to position [1824, 0]
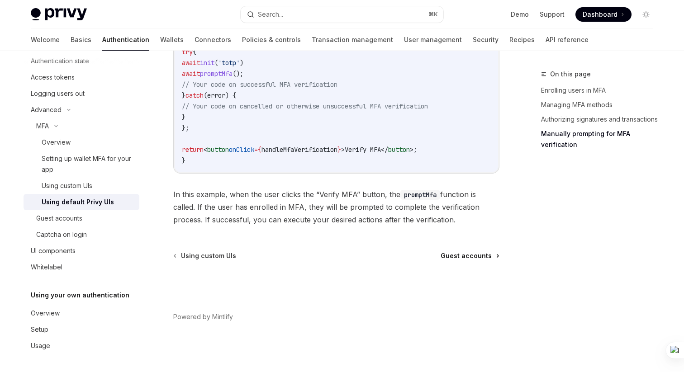
click at [474, 255] on span "Guest accounts" at bounding box center [465, 255] width 51 height 9
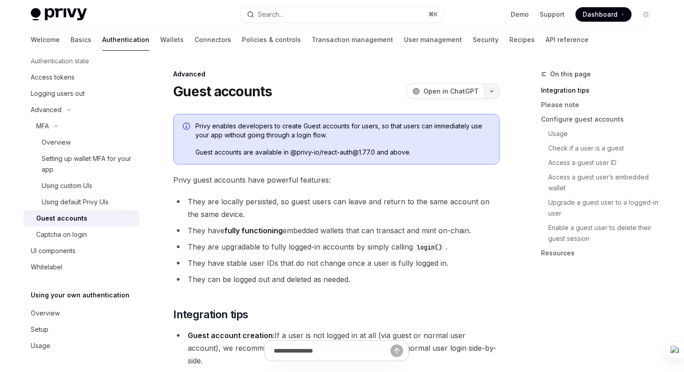
click at [494, 91] on icon "button" at bounding box center [491, 92] width 11 height 4
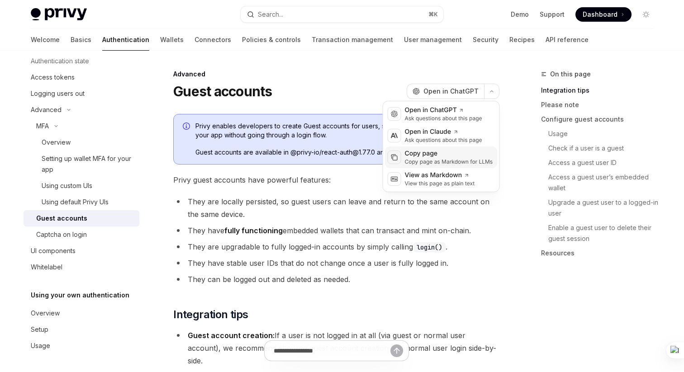
click at [435, 156] on div "Copy page" at bounding box center [449, 153] width 88 height 9
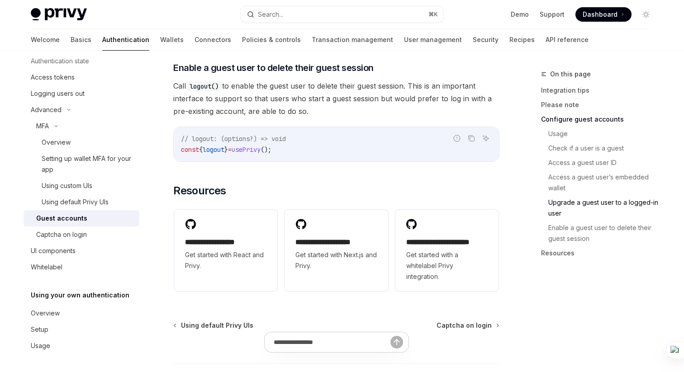
scroll to position [1557, 0]
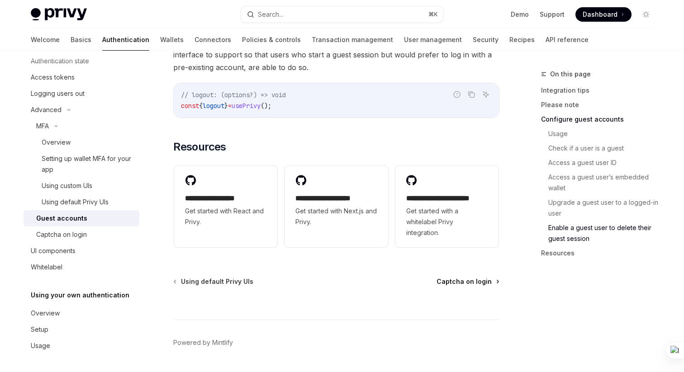
click at [476, 277] on span "Captcha on login" at bounding box center [463, 281] width 55 height 9
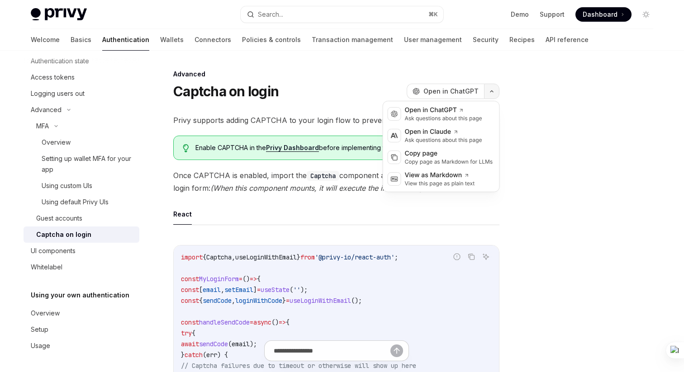
click at [493, 85] on button "button" at bounding box center [491, 91] width 15 height 15
click at [440, 149] on div "Copy page" at bounding box center [449, 153] width 88 height 9
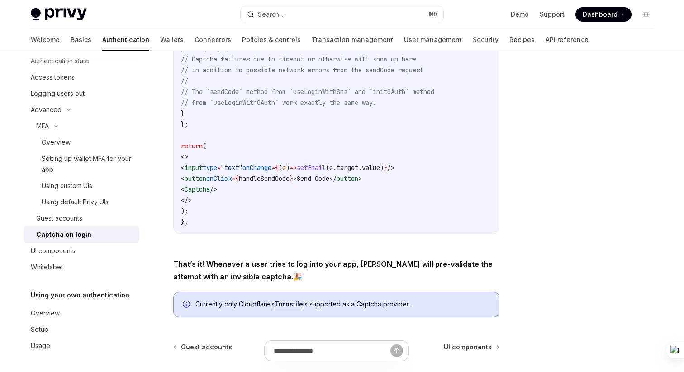
scroll to position [398, 0]
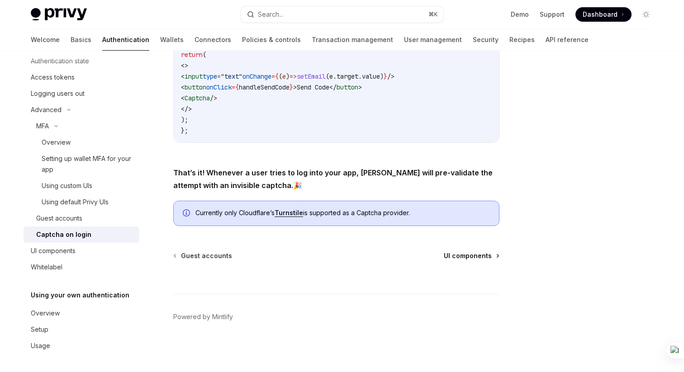
click at [457, 255] on span "UI components" at bounding box center [468, 255] width 48 height 9
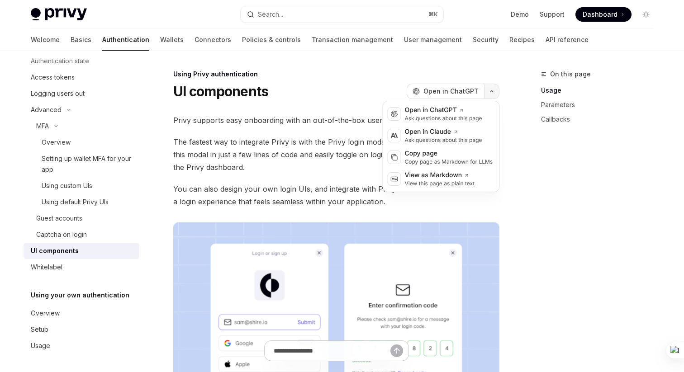
click at [493, 85] on button "button" at bounding box center [491, 91] width 15 height 15
click at [437, 157] on div "Copy page" at bounding box center [449, 153] width 88 height 9
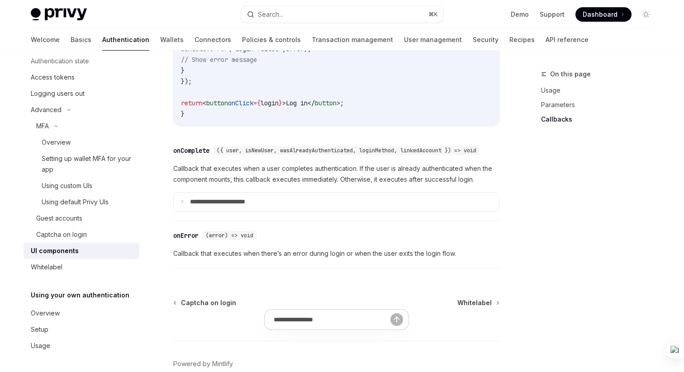
scroll to position [1365, 0]
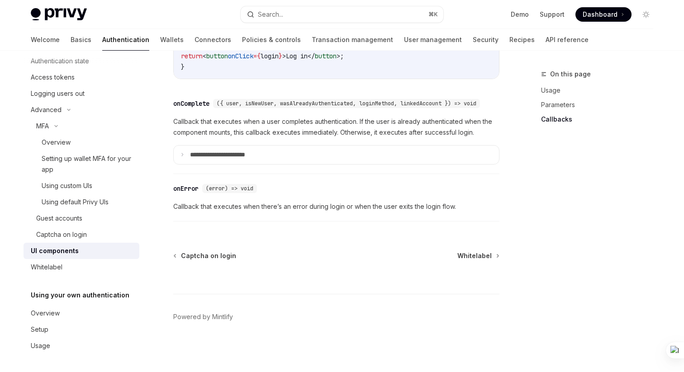
click at [456, 261] on div at bounding box center [336, 276] width 326 height 33
click at [474, 254] on span "Whitelabel" at bounding box center [474, 255] width 34 height 9
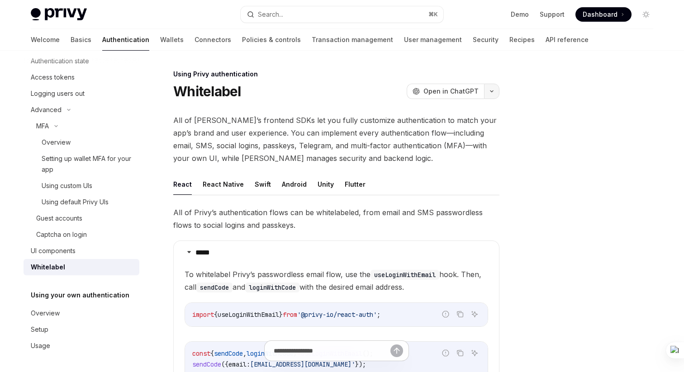
click at [495, 90] on icon "button" at bounding box center [491, 92] width 11 height 4
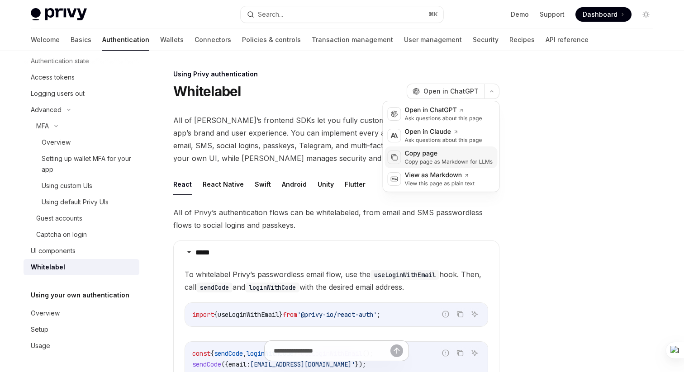
click at [435, 157] on div "Copy page" at bounding box center [449, 153] width 88 height 9
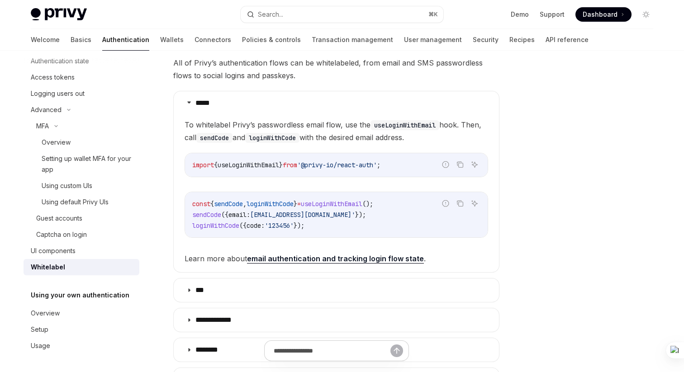
scroll to position [351, 0]
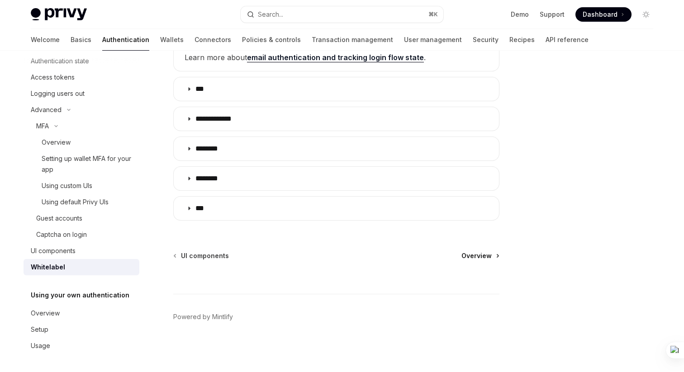
click at [486, 254] on span "Overview" at bounding box center [476, 255] width 30 height 9
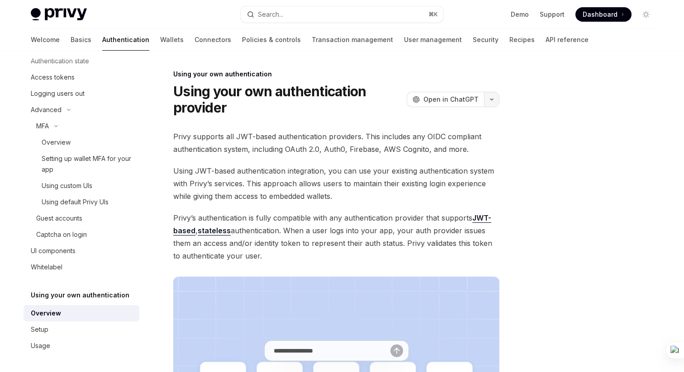
click at [490, 99] on icon "button" at bounding box center [491, 100] width 11 height 4
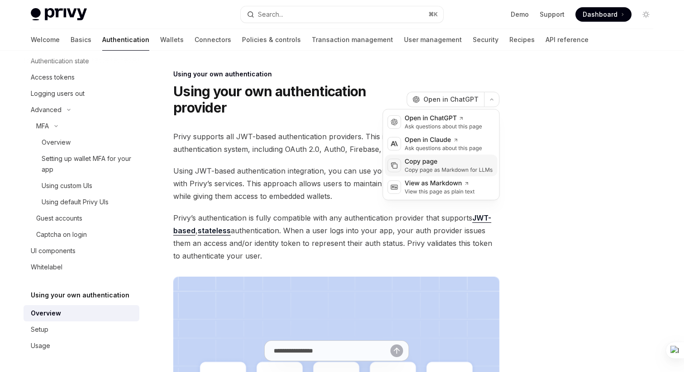
click at [427, 168] on div "Copy page as Markdown for LLMs" at bounding box center [449, 169] width 88 height 7
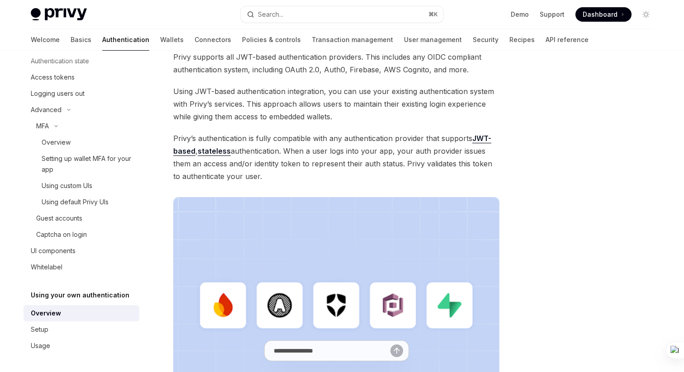
scroll to position [283, 0]
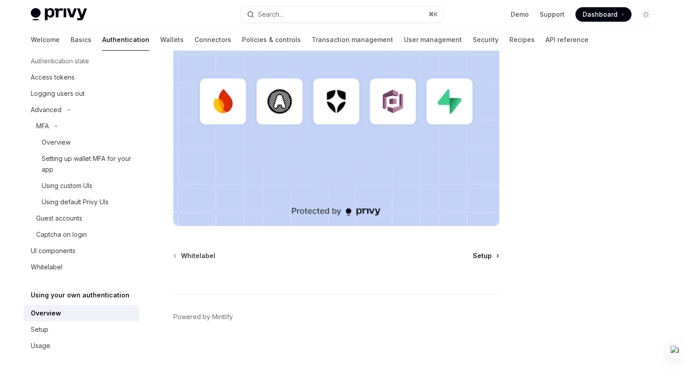
click at [480, 256] on span "Setup" at bounding box center [481, 255] width 19 height 9
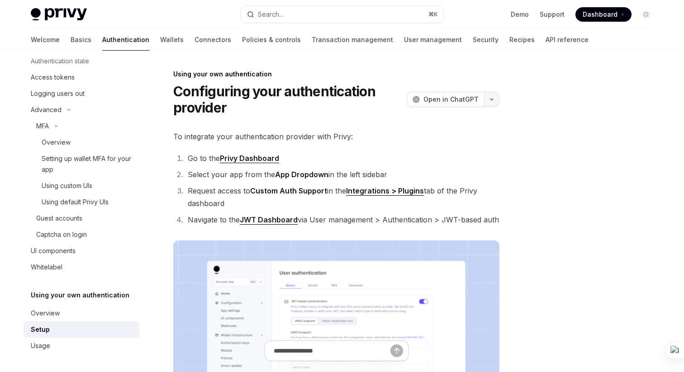
click at [494, 96] on button "button" at bounding box center [491, 99] width 15 height 15
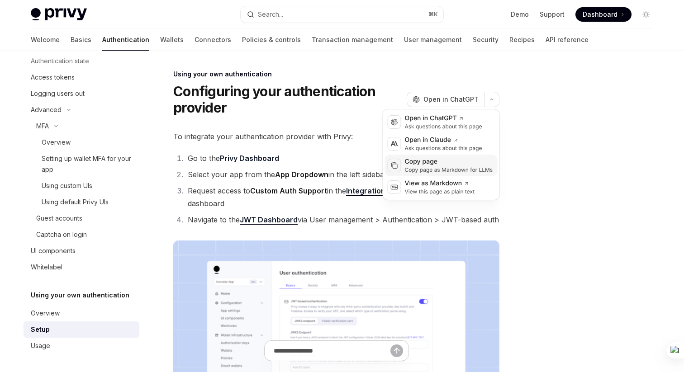
click at [435, 164] on div "Copy page" at bounding box center [449, 161] width 88 height 9
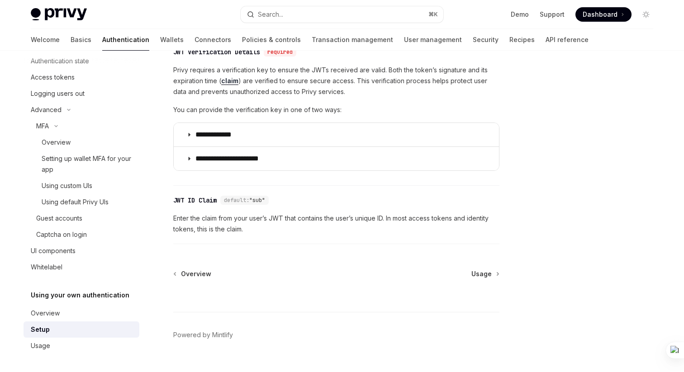
scroll to position [466, 0]
click at [484, 280] on span "Usage" at bounding box center [481, 275] width 20 height 9
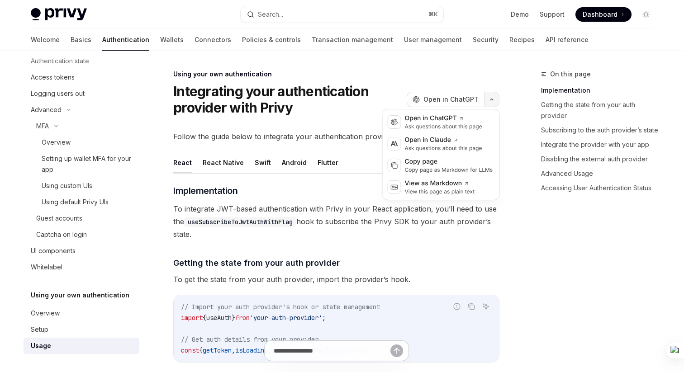
click at [491, 95] on button "button" at bounding box center [491, 99] width 15 height 15
click at [434, 168] on div "Copy page as Markdown for LLMs" at bounding box center [449, 169] width 88 height 7
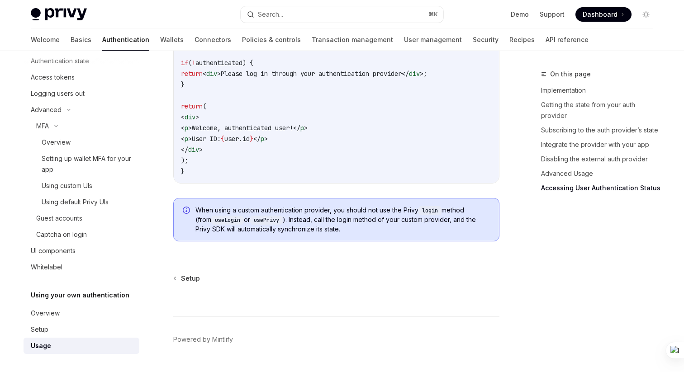
scroll to position [1946, 0]
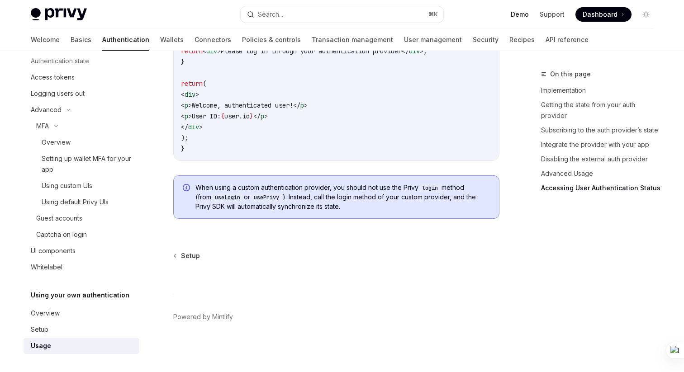
click at [517, 15] on link "Demo" at bounding box center [519, 14] width 18 height 9
click at [160, 42] on link "Wallets" at bounding box center [172, 40] width 24 height 22
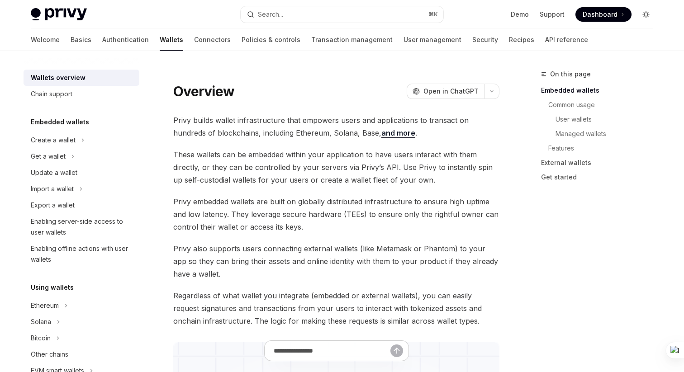
click at [647, 11] on icon "Toggle dark mode" at bounding box center [645, 14] width 7 height 7
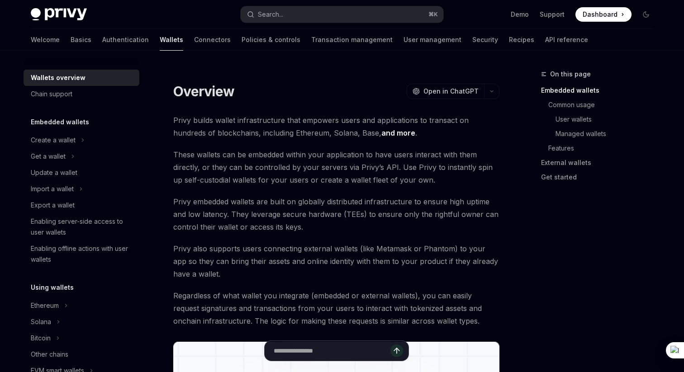
click at [351, 174] on span "These wallets can be embedded within your application to have users interact wi…" at bounding box center [336, 167] width 326 height 38
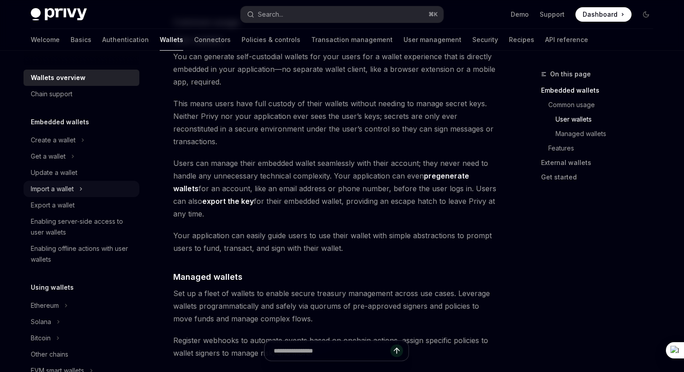
scroll to position [654, 0]
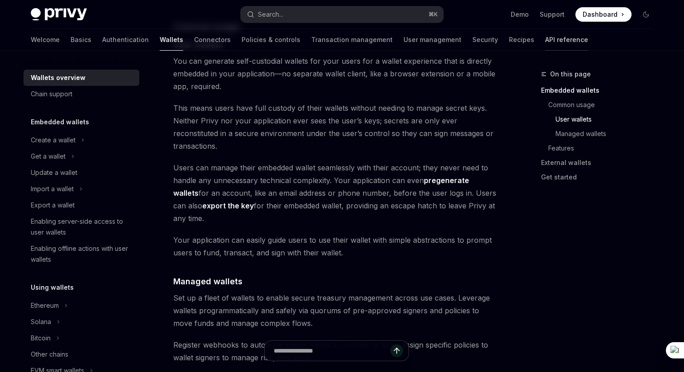
click at [545, 45] on link "API reference" at bounding box center [566, 40] width 43 height 22
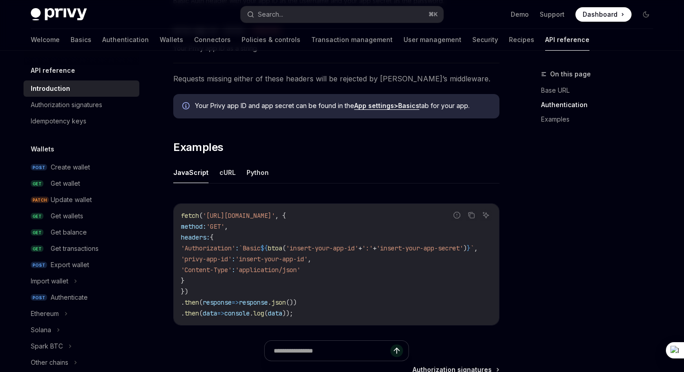
scroll to position [485, 0]
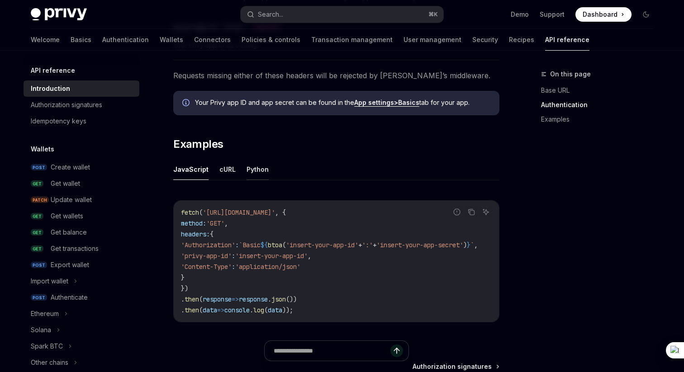
click at [257, 172] on button "Python" at bounding box center [257, 169] width 22 height 21
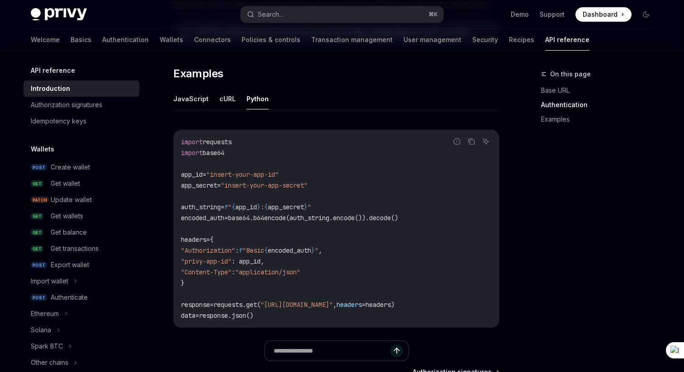
scroll to position [540, 0]
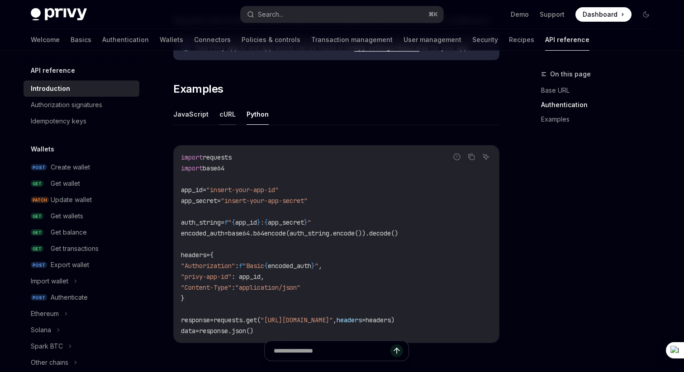
click at [230, 116] on button "cURL" at bounding box center [227, 114] width 16 height 21
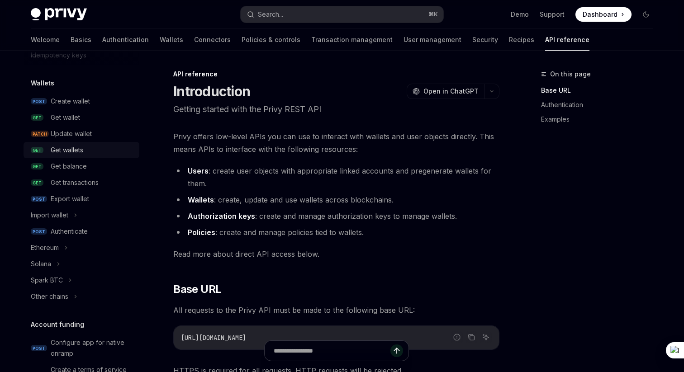
scroll to position [82, 0]
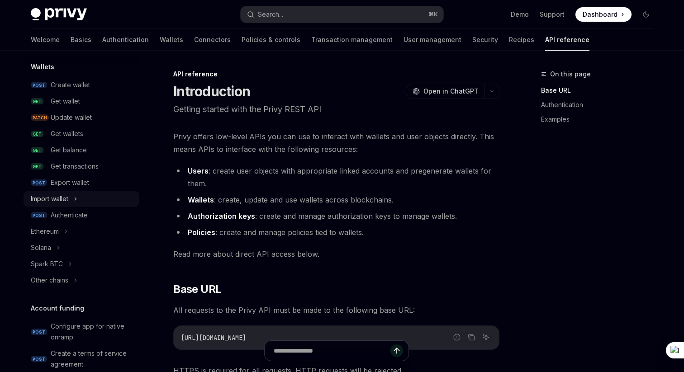
click at [82, 199] on div "Import wallet" at bounding box center [82, 199] width 116 height 16
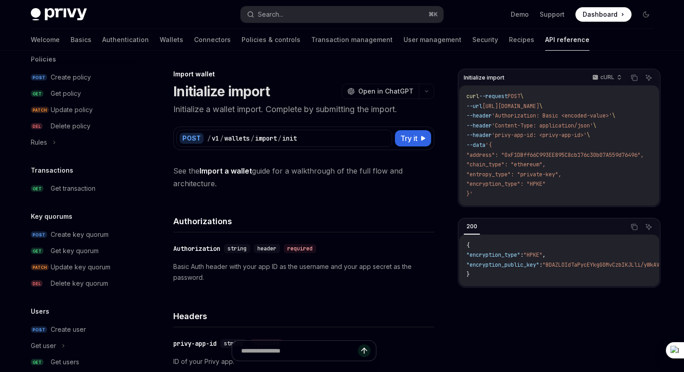
scroll to position [538, 0]
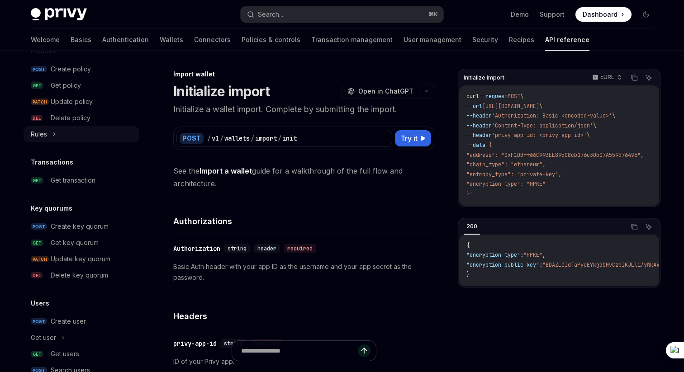
click at [57, 129] on div "Rules" at bounding box center [82, 134] width 116 height 16
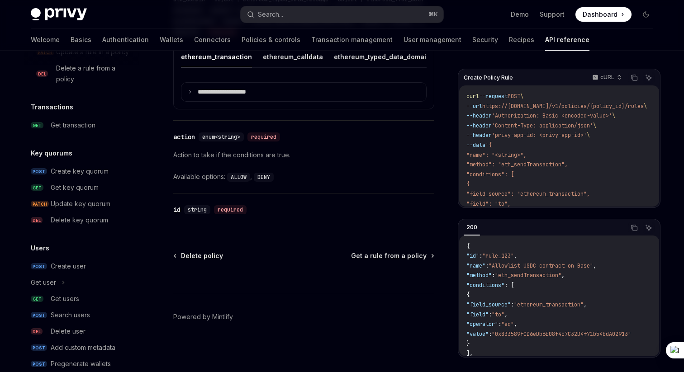
scroll to position [687, 0]
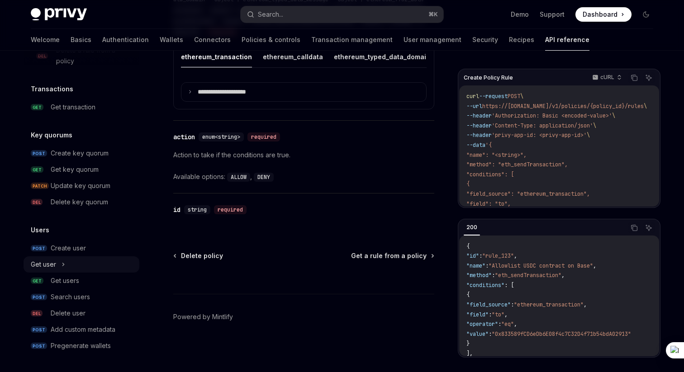
click at [54, 259] on div "Get user" at bounding box center [43, 264] width 25 height 11
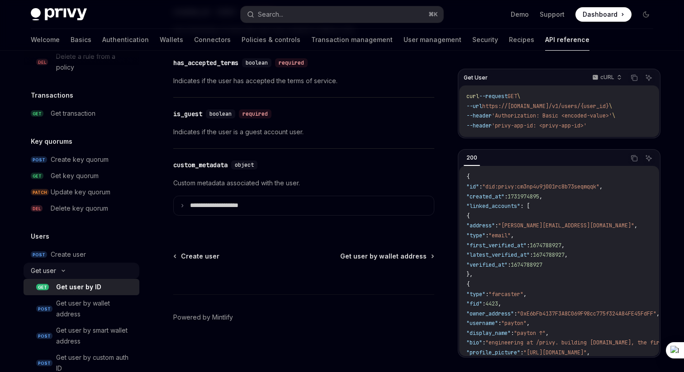
scroll to position [709, 0]
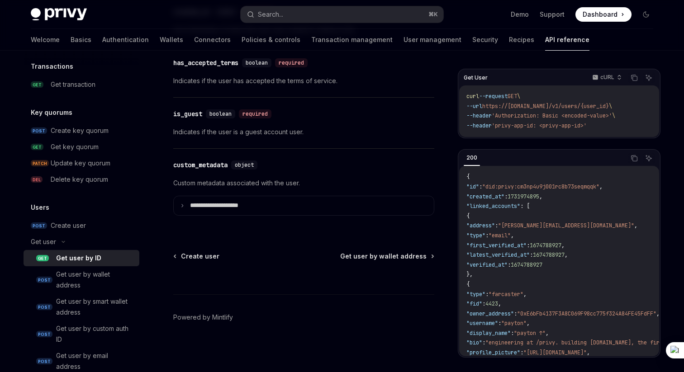
click at [83, 253] on div "Get user by ID" at bounding box center [78, 258] width 45 height 11
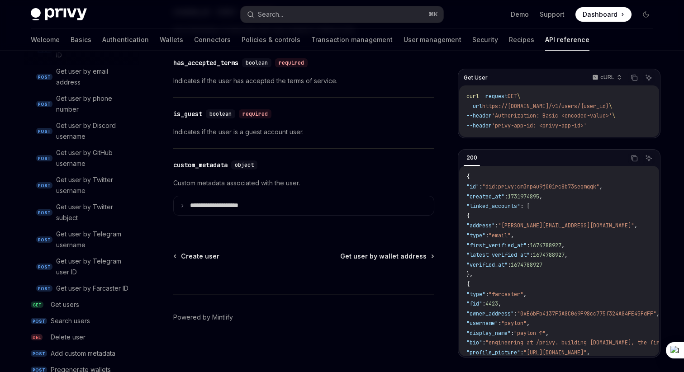
scroll to position [1018, 0]
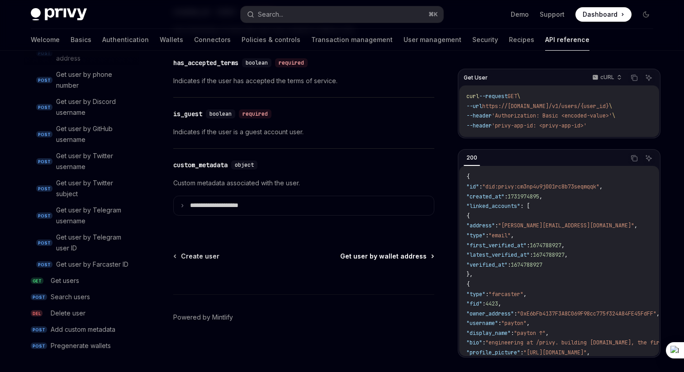
click at [385, 257] on span "Get user by wallet address" at bounding box center [383, 256] width 86 height 9
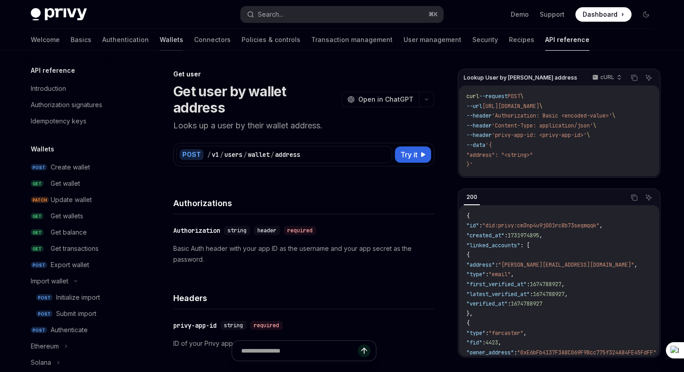
click at [160, 36] on link "Wallets" at bounding box center [172, 40] width 24 height 22
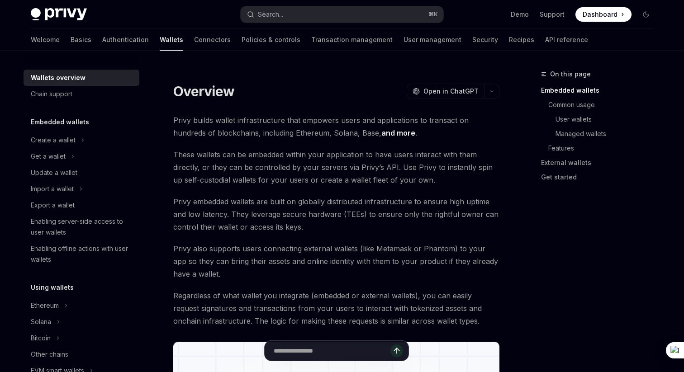
type textarea "*"
click at [494, 91] on icon "button" at bounding box center [491, 92] width 11 height 4
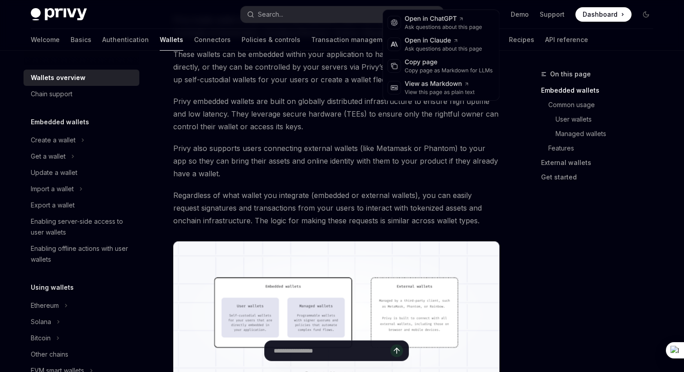
scroll to position [104, 0]
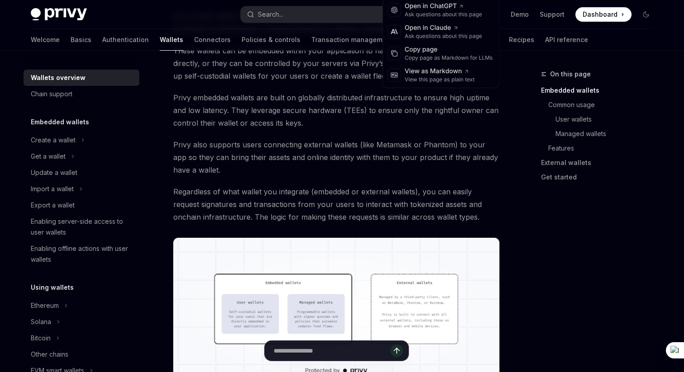
click at [297, 102] on span "Privy embedded wallets are built on globally distributed infrastructure to ensu…" at bounding box center [336, 110] width 326 height 38
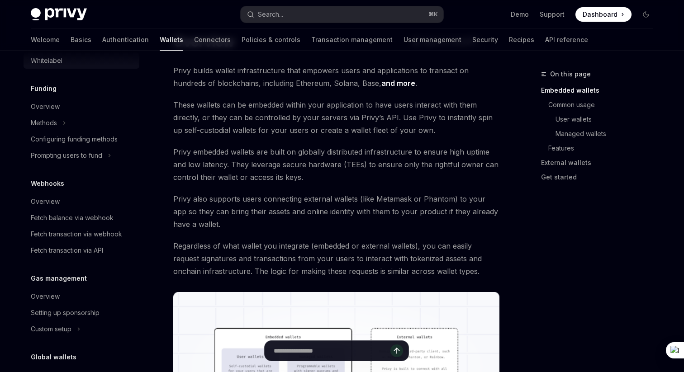
scroll to position [26, 0]
